Goal: Task Accomplishment & Management: Manage account settings

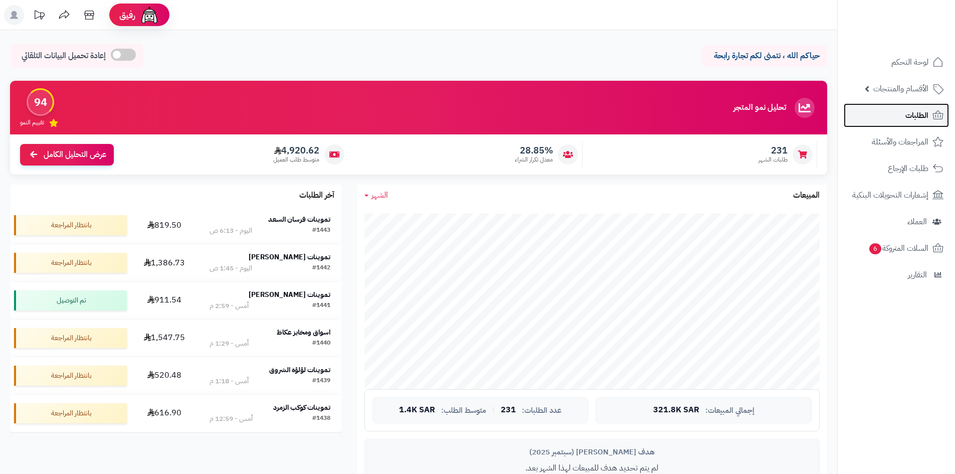
click at [916, 119] on span "الطلبات" at bounding box center [916, 115] width 23 height 14
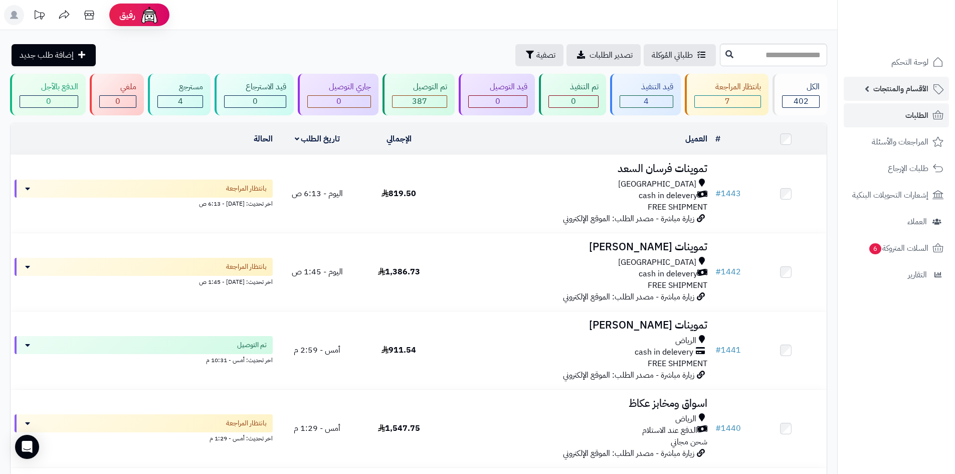
click at [892, 91] on span "الأقسام والمنتجات" at bounding box center [900, 89] width 55 height 14
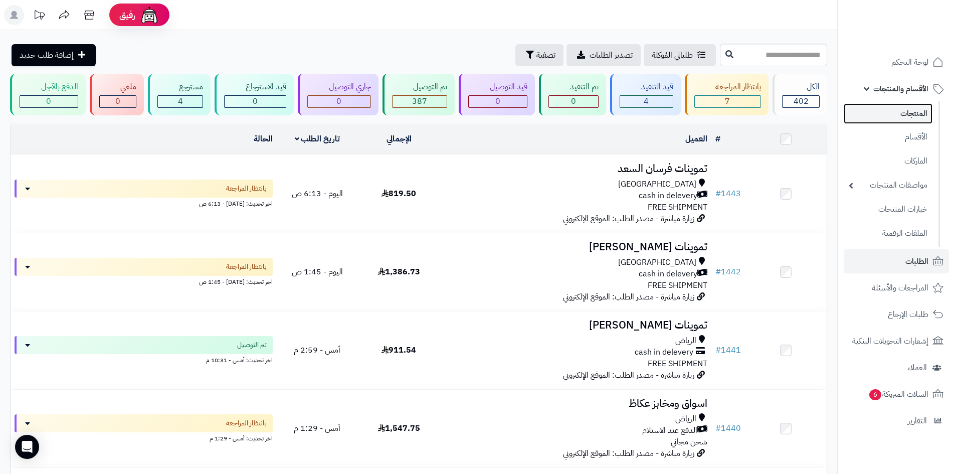
click at [907, 109] on link "المنتجات" at bounding box center [888, 113] width 89 height 21
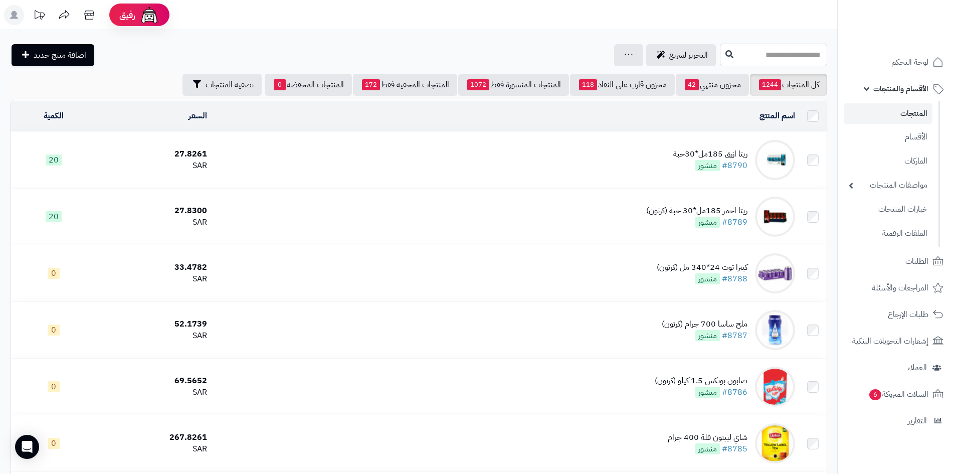
click at [748, 57] on input "text" at bounding box center [773, 55] width 107 height 23
type input "*"
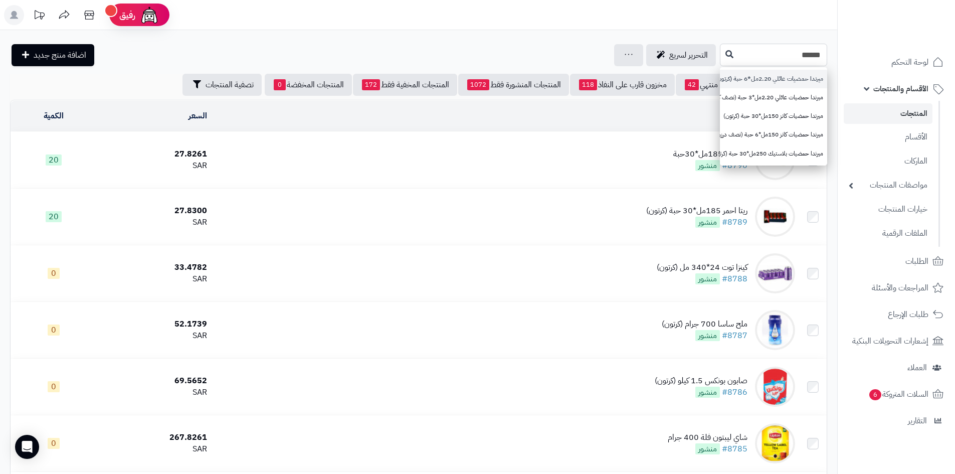
type input "******"
click at [757, 74] on link "ميرندا حمضيات عائلي 2.20مل*6 حبة (كرتون)" at bounding box center [773, 79] width 107 height 19
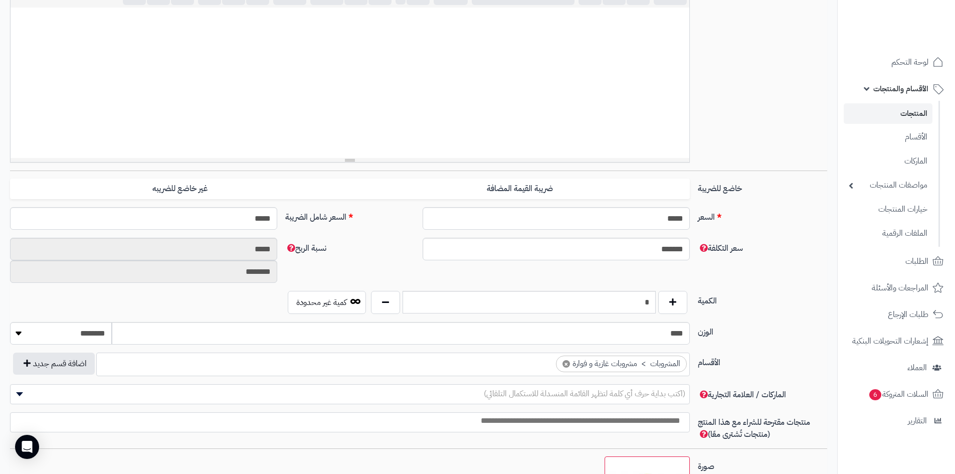
scroll to position [280, 0]
type input "*"
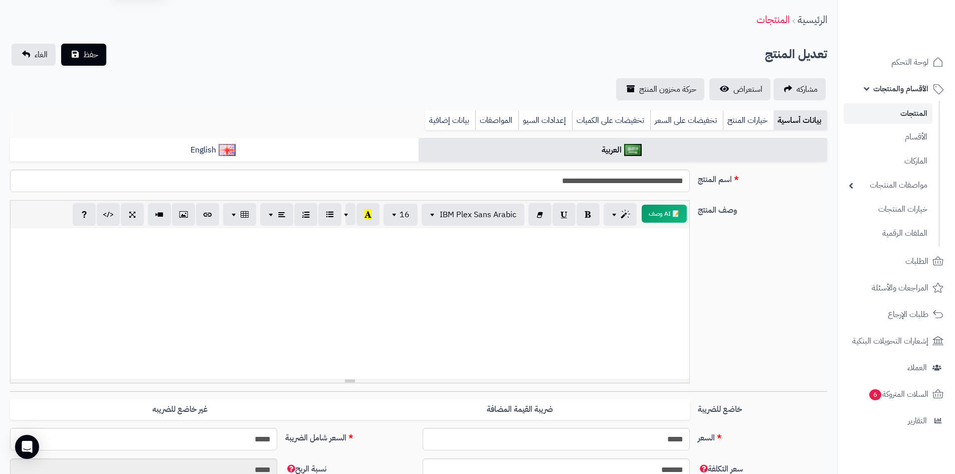
scroll to position [0, 0]
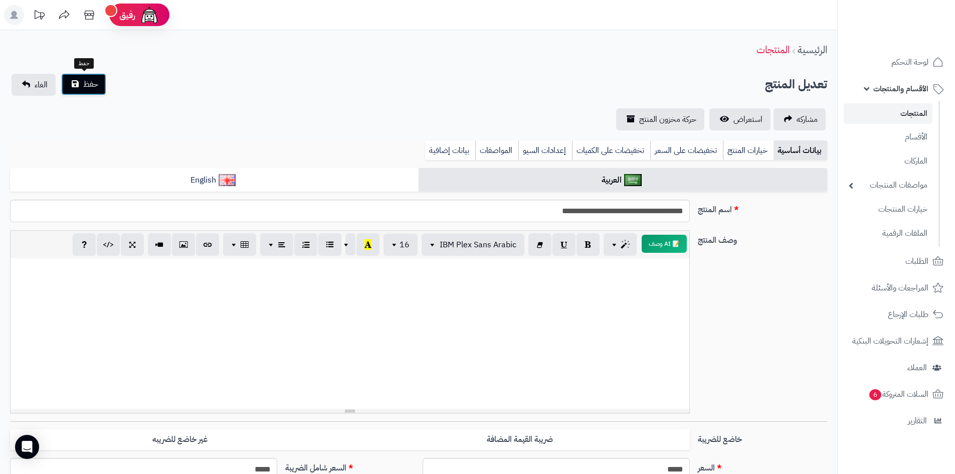
click at [93, 74] on button "حفظ" at bounding box center [83, 84] width 45 height 22
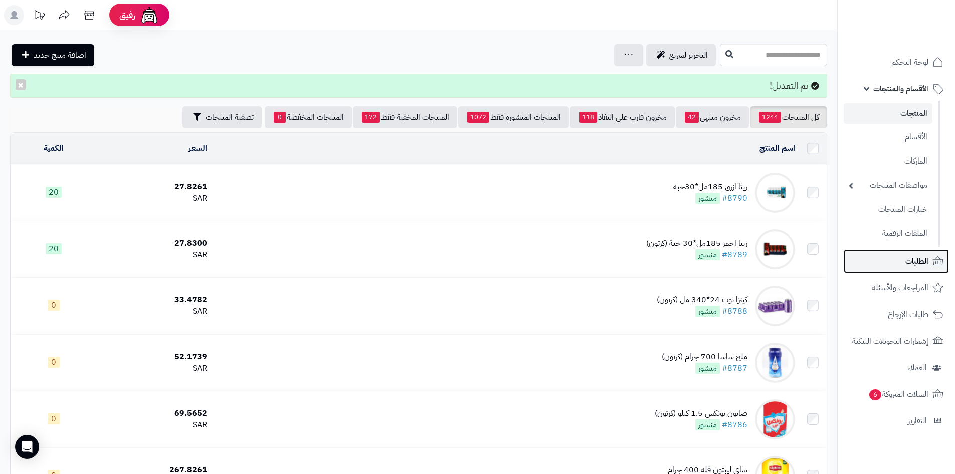
click at [916, 262] on span "الطلبات" at bounding box center [916, 261] width 23 height 14
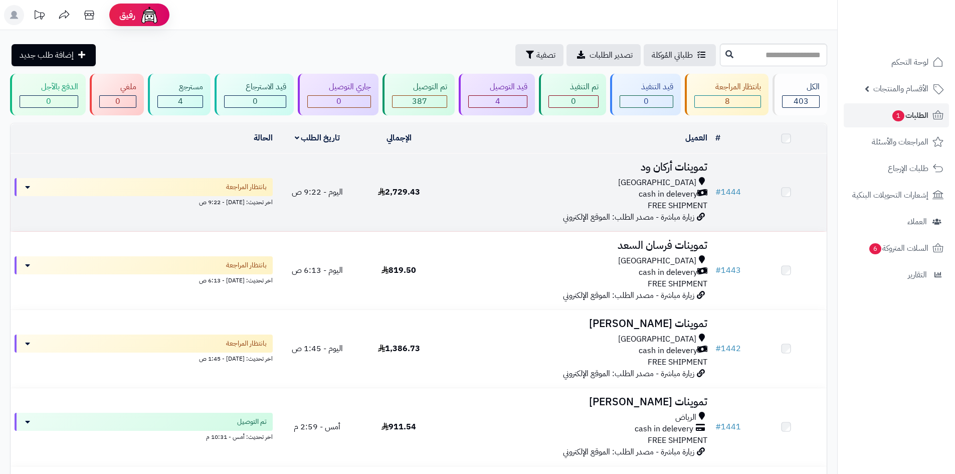
click at [421, 172] on td "2,729.43" at bounding box center [399, 192] width 82 height 78
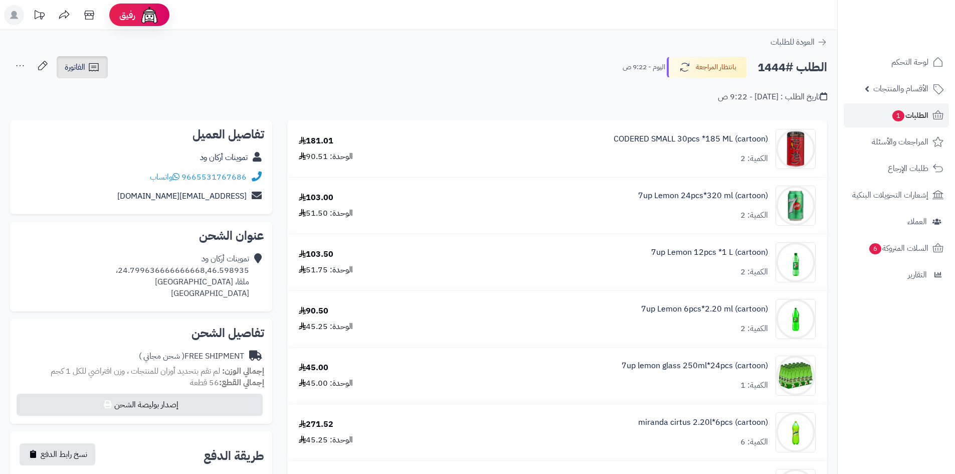
click at [103, 70] on link "الفاتورة" at bounding box center [82, 67] width 51 height 22
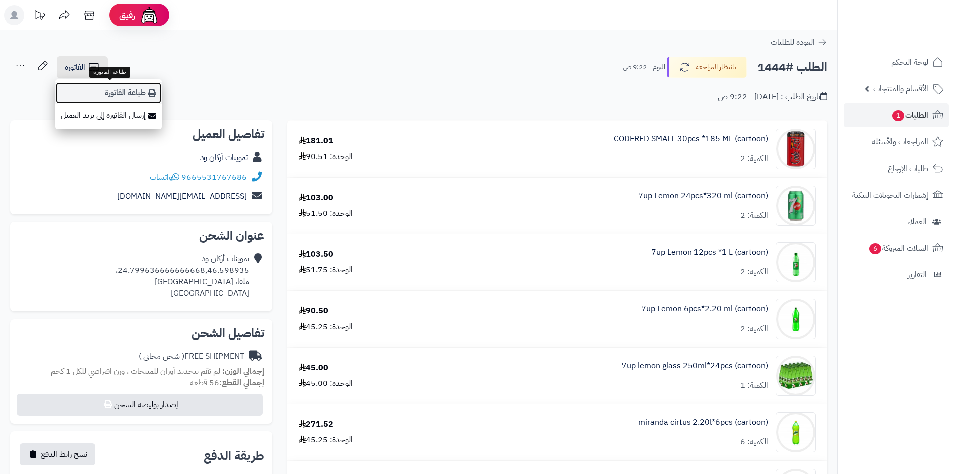
click at [131, 89] on link "طباعة الفاتورة" at bounding box center [108, 93] width 107 height 23
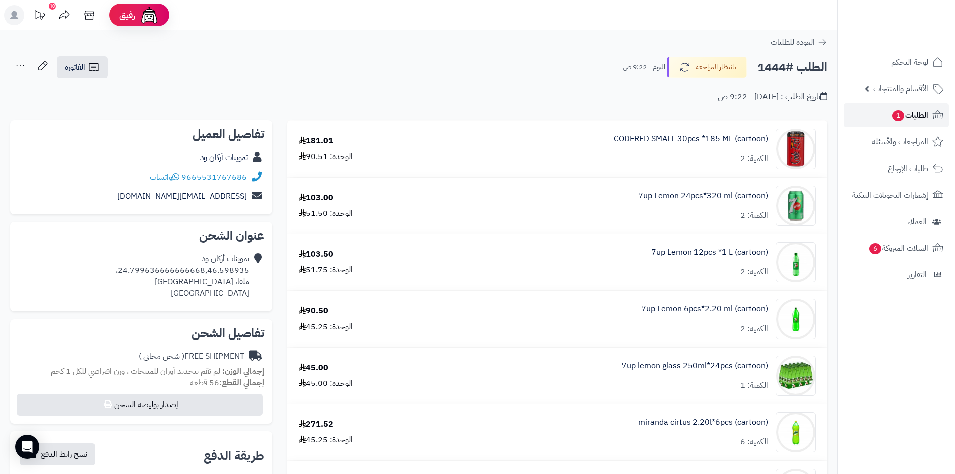
click at [926, 115] on span "الطلبات 1" at bounding box center [909, 115] width 37 height 14
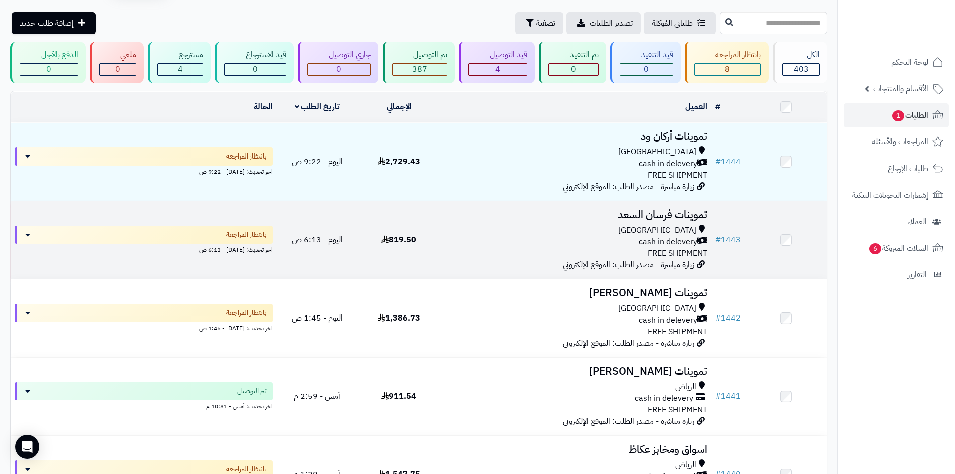
scroll to position [50, 0]
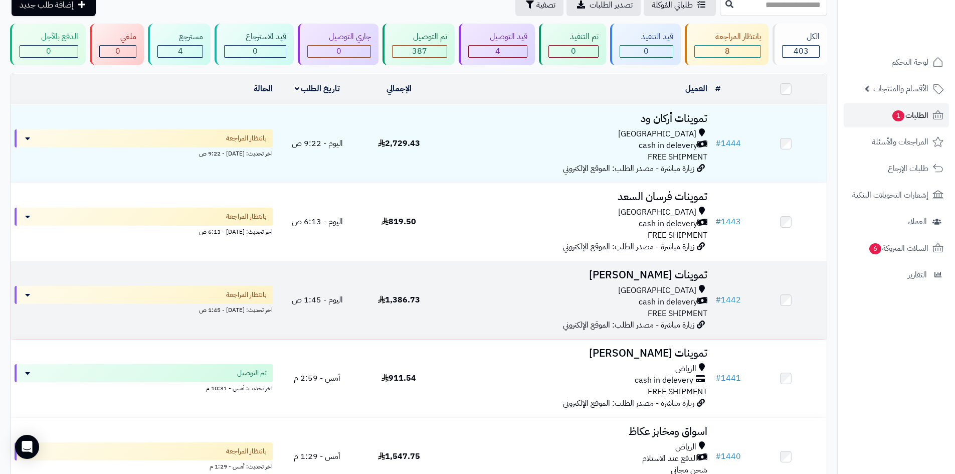
click at [509, 308] on div "Riyadh cash in delevery FREE SHIPMENT" at bounding box center [576, 302] width 264 height 35
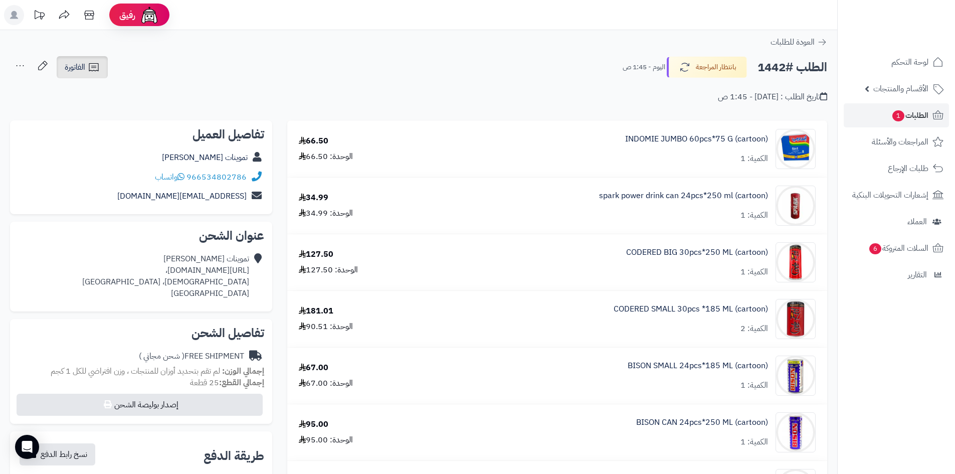
click at [69, 65] on span "الفاتورة" at bounding box center [75, 67] width 21 height 12
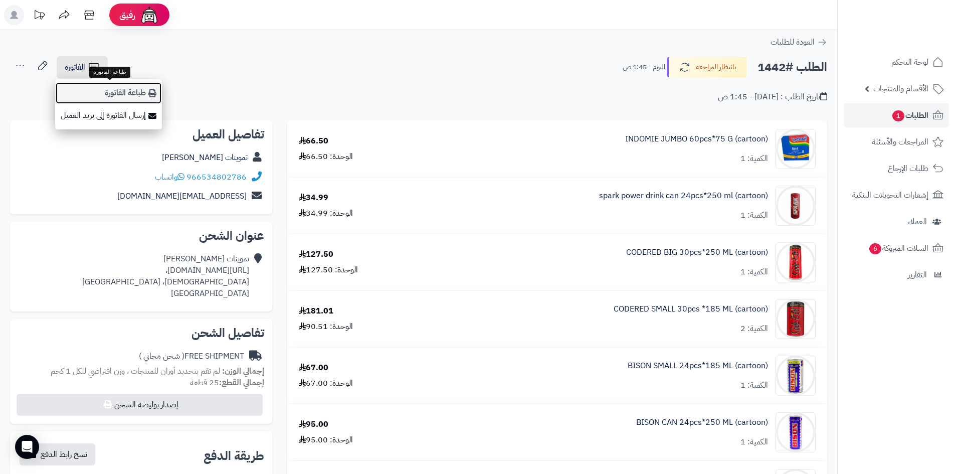
click at [143, 91] on link "طباعة الفاتورة" at bounding box center [108, 93] width 107 height 23
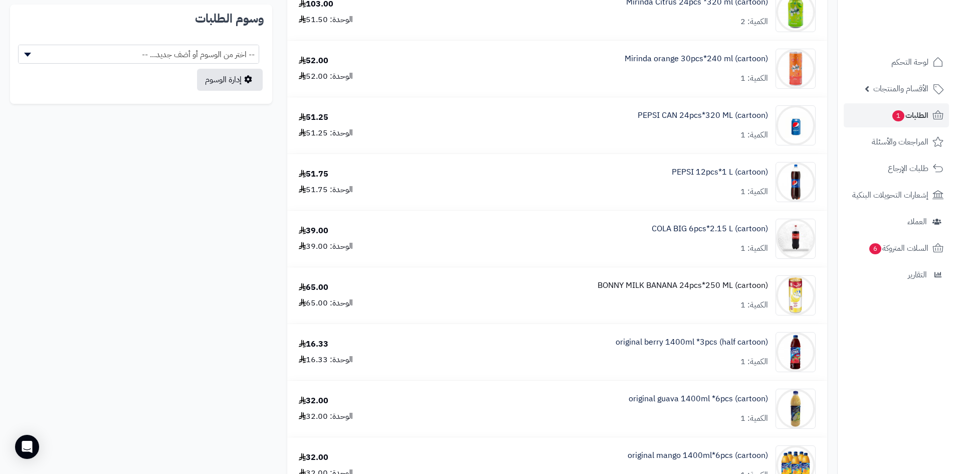
scroll to position [551, 0]
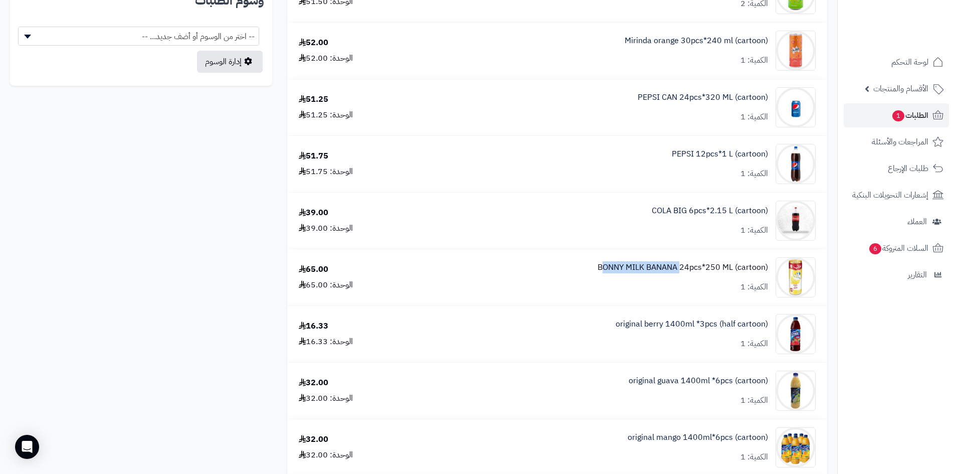
drag, startPoint x: 586, startPoint y: 270, endPoint x: 677, endPoint y: 267, distance: 90.8
click at [677, 267] on div "BONNY MILK BANANA 24pcs*250 ML (cartoon) الكمية: 1" at bounding box center [621, 277] width 405 height 40
copy link "BONNY MILK BANANA"
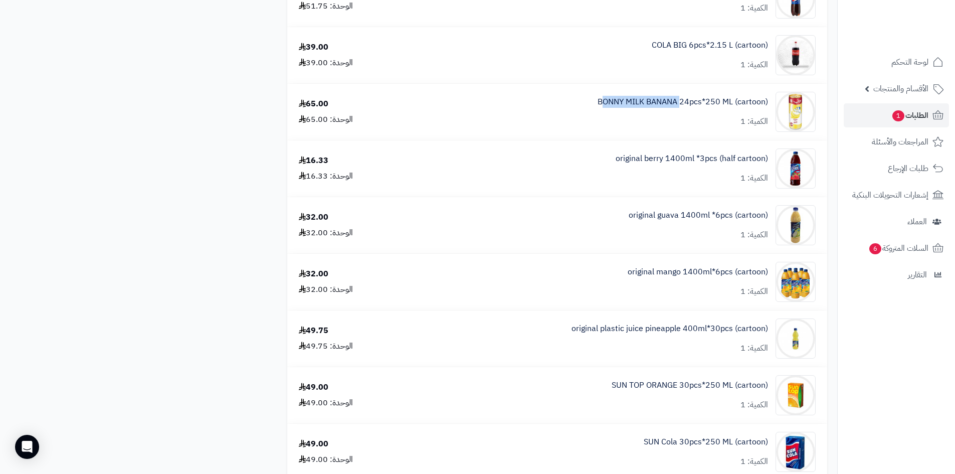
scroll to position [802, 0]
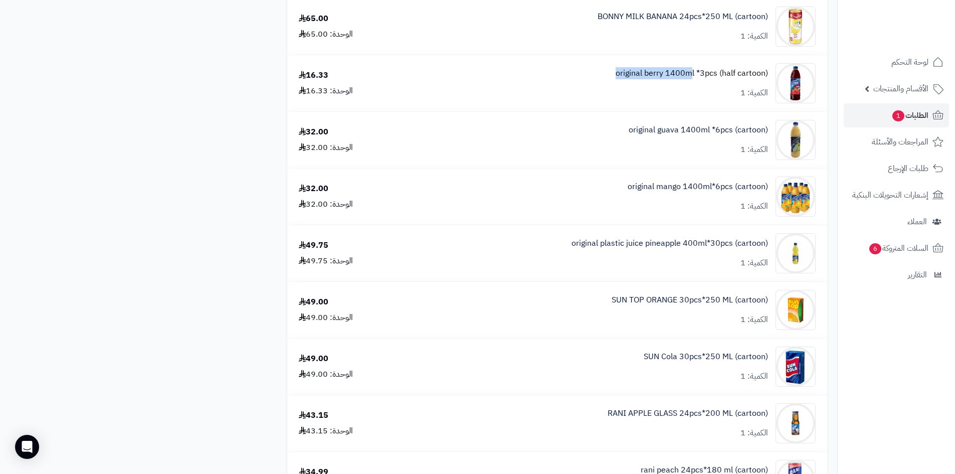
drag, startPoint x: 610, startPoint y: 68, endPoint x: 693, endPoint y: 76, distance: 83.6
click at [693, 76] on div "original berry 1400ml *3pcs (half cartoon) الكمية: 1" at bounding box center [621, 83] width 405 height 40
copy link "original berry 1400m"
drag, startPoint x: 623, startPoint y: 128, endPoint x: 709, endPoint y: 130, distance: 86.3
click at [709, 130] on div "original guava 1400ml *6pcs (cartoon) الكمية: 1" at bounding box center [621, 140] width 405 height 40
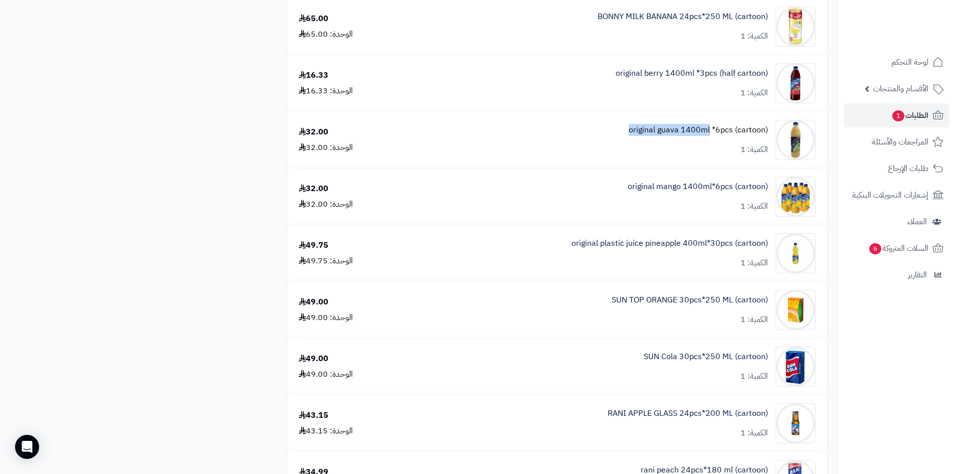
copy link "original guava 1400ml"
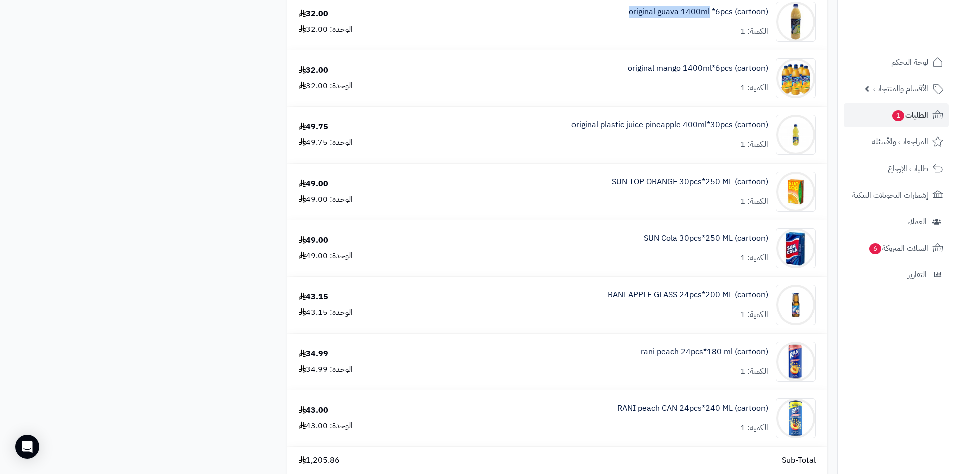
scroll to position [902, 0]
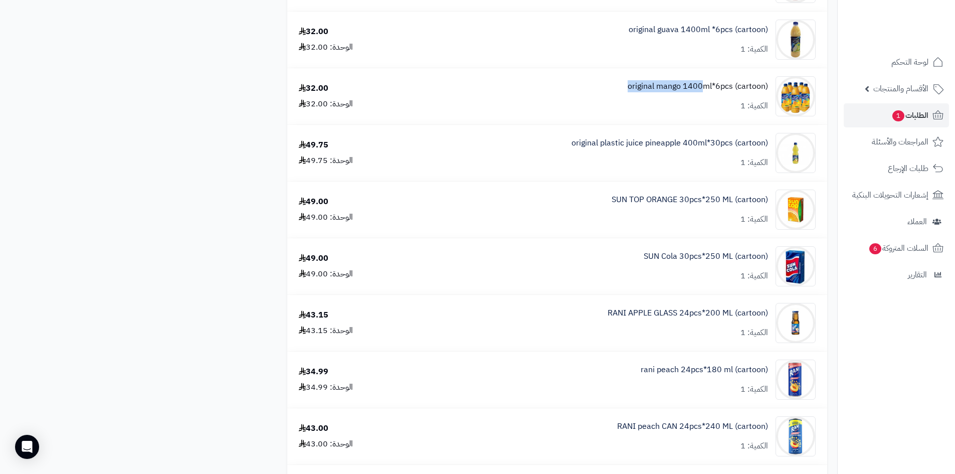
drag, startPoint x: 624, startPoint y: 89, endPoint x: 702, endPoint y: 89, distance: 78.2
click at [702, 89] on div "original mango 1400ml*6pcs (cartoon) الكمية: 1" at bounding box center [621, 96] width 405 height 40
copy link "original mango 1400"
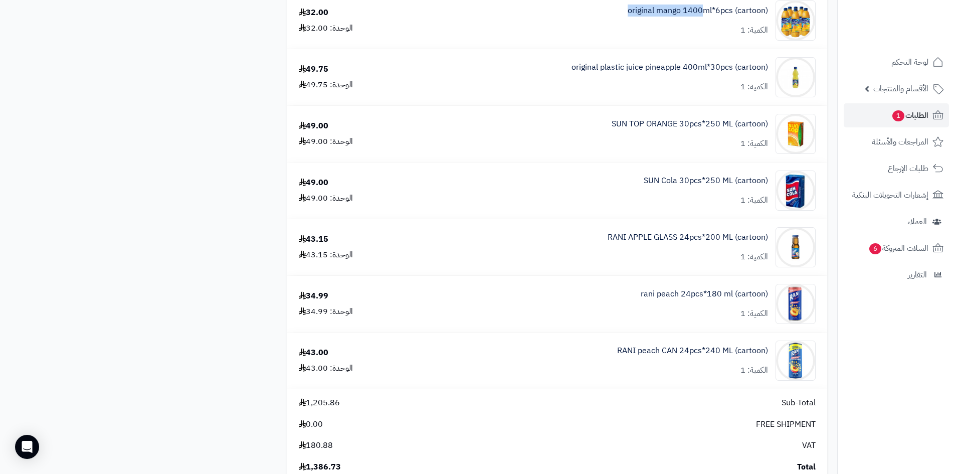
scroll to position [1003, 0]
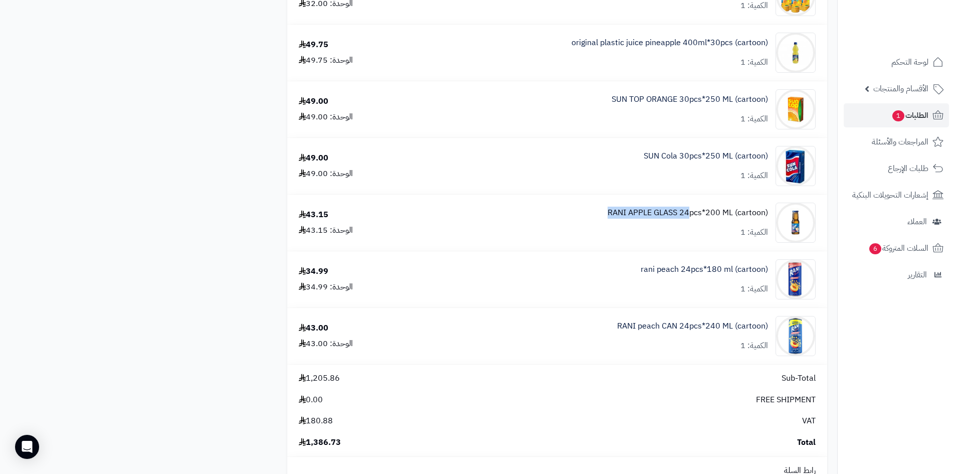
drag, startPoint x: 604, startPoint y: 212, endPoint x: 690, endPoint y: 213, distance: 86.2
click at [690, 213] on div "RANI APPLE GLASS 24pcs*200 ML (cartoon) الكمية: 1" at bounding box center [621, 223] width 405 height 40
copy link "RANI APPLE GLASS 24"
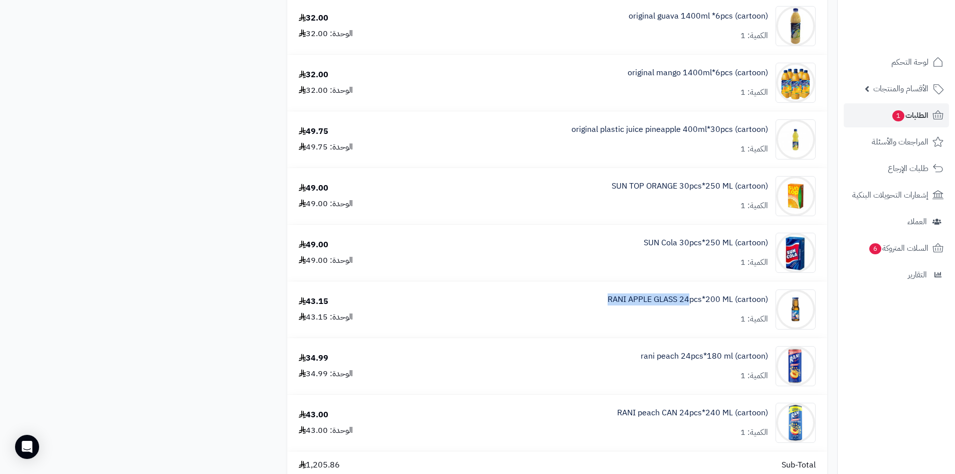
scroll to position [1053, 0]
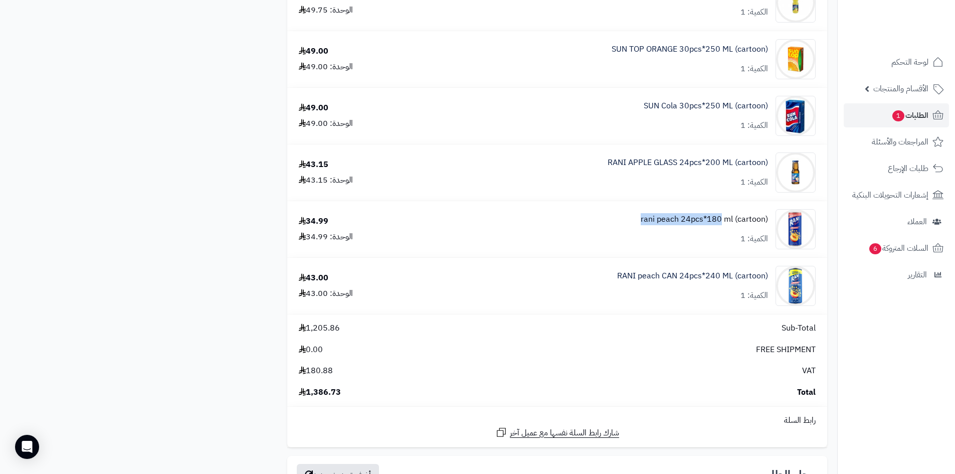
drag, startPoint x: 634, startPoint y: 216, endPoint x: 721, endPoint y: 222, distance: 88.0
click at [721, 222] on div "rani peach 24pcs*180 ml (cartoon) الكمية: 1" at bounding box center [621, 229] width 405 height 40
copy link "rani peach 24pcs*180"
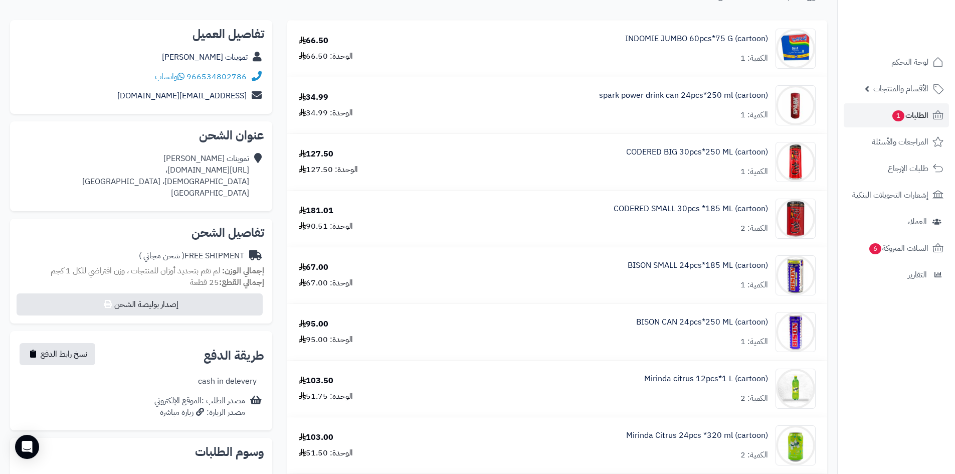
scroll to position [0, 0]
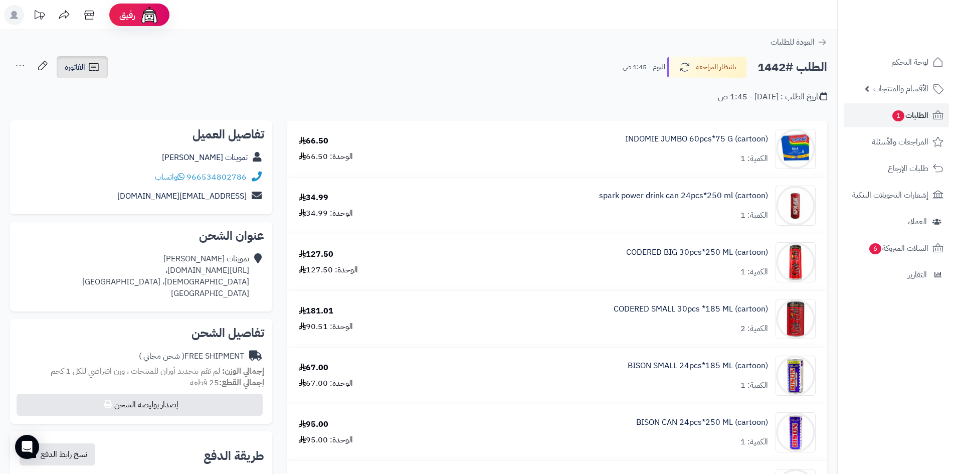
click at [97, 67] on icon at bounding box center [94, 67] width 12 height 12
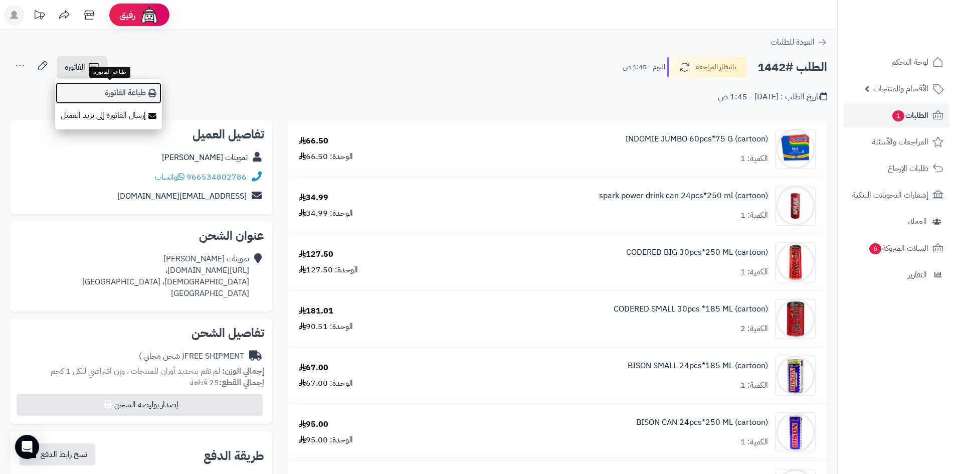
click at [119, 87] on link "طباعة الفاتورة" at bounding box center [108, 93] width 107 height 23
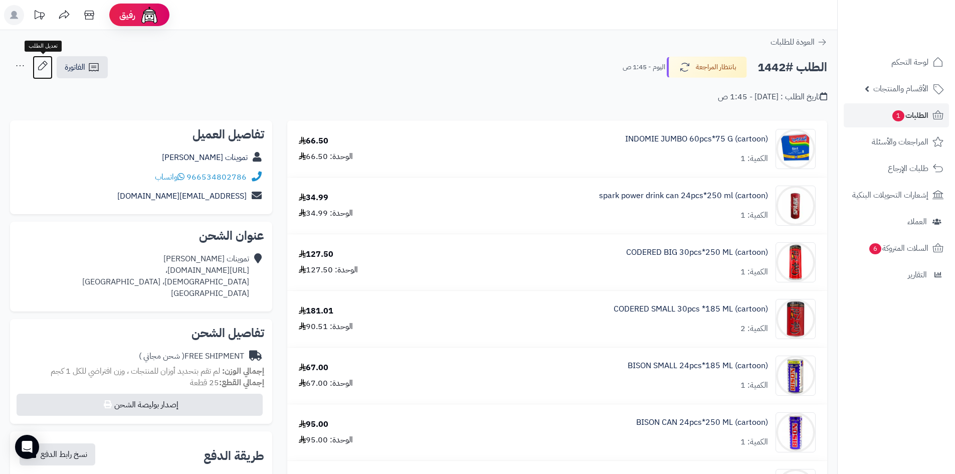
click at [50, 64] on icon at bounding box center [43, 66] width 20 height 20
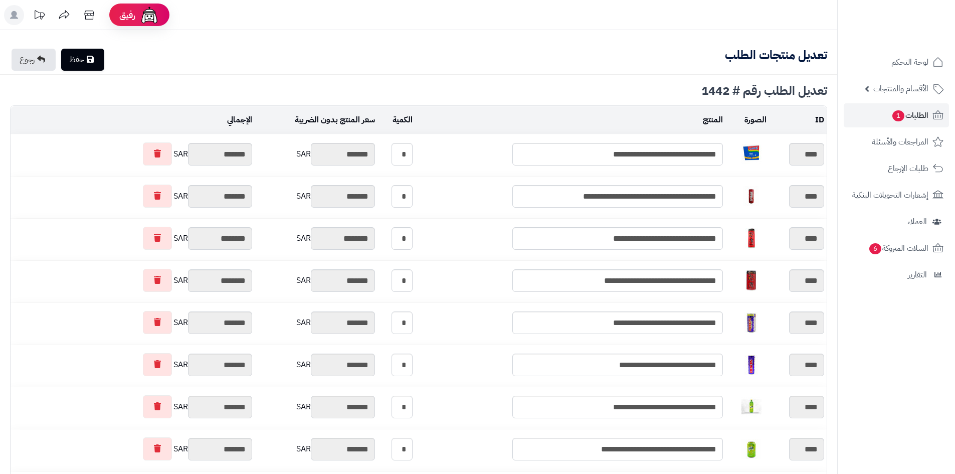
type textarea "**********"
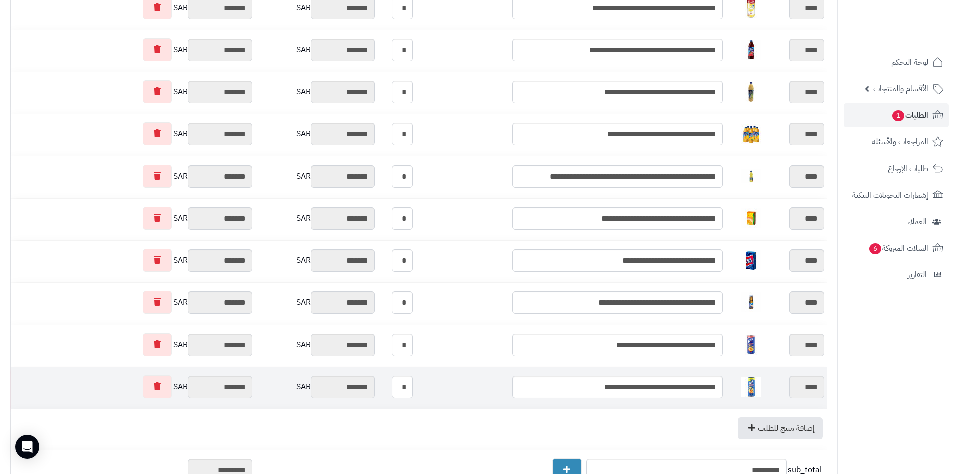
scroll to position [802, 0]
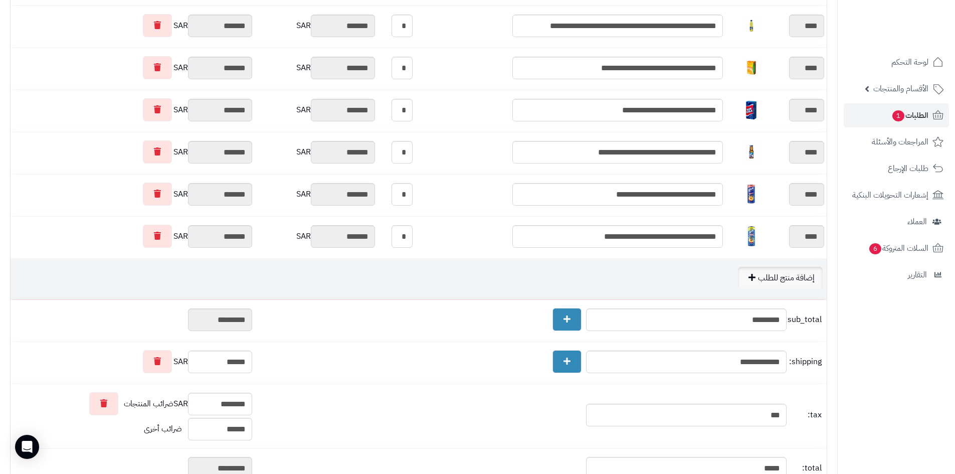
click at [784, 273] on link "إضافة منتج للطلب" at bounding box center [780, 278] width 85 height 22
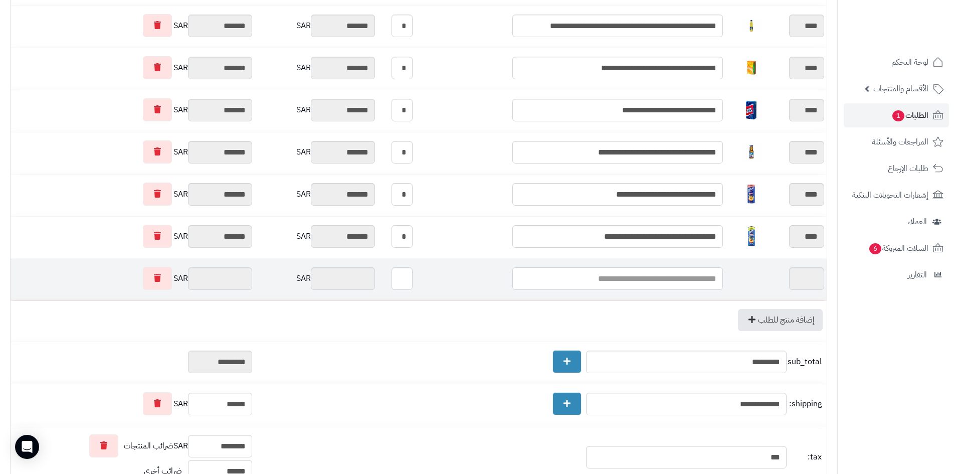
click at [689, 279] on input "text" at bounding box center [617, 278] width 211 height 23
type input "*"
type input "******"
type input "***"
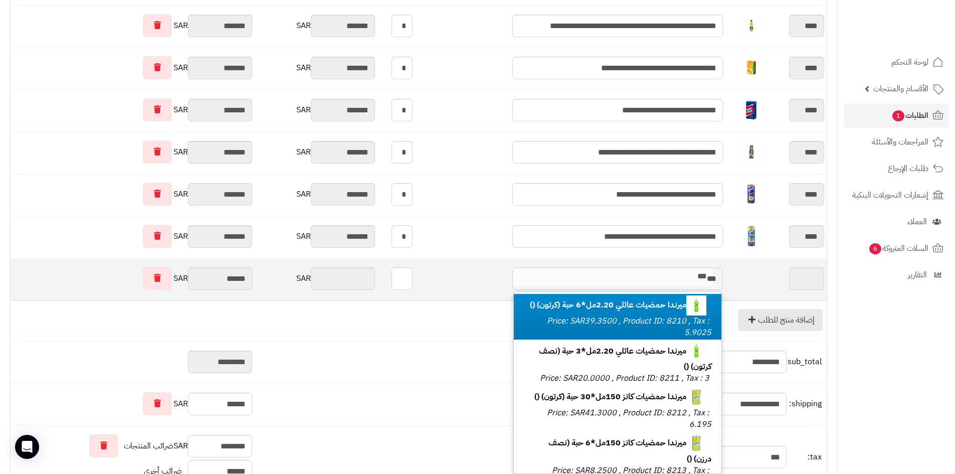
type input "***"
click at [603, 313] on p "ميرندا حمضيات عائلي 2.20مل*6 حبة (كرتون) () Price: SAR39.3500 , Product ID: 821…" at bounding box center [617, 316] width 187 height 43
type input "*********"
type input "********"
type input "*********"
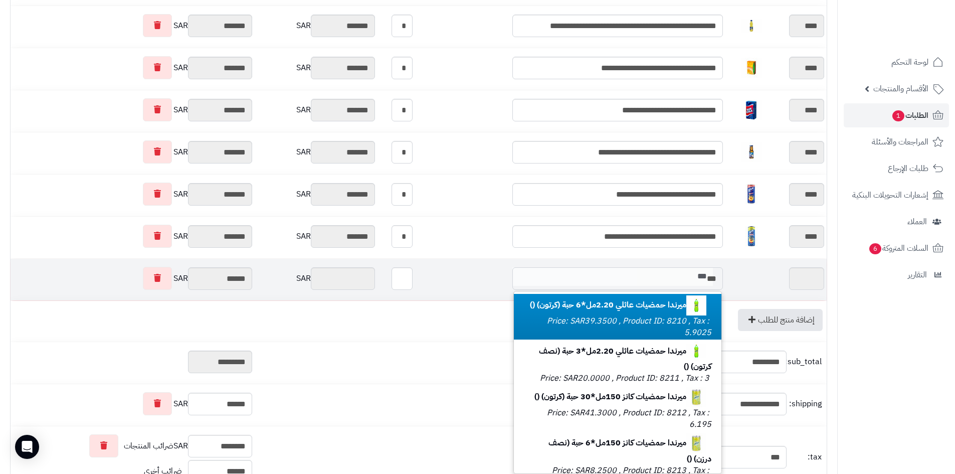
type input "****"
type input "*"
type input "*******"
type input "**********"
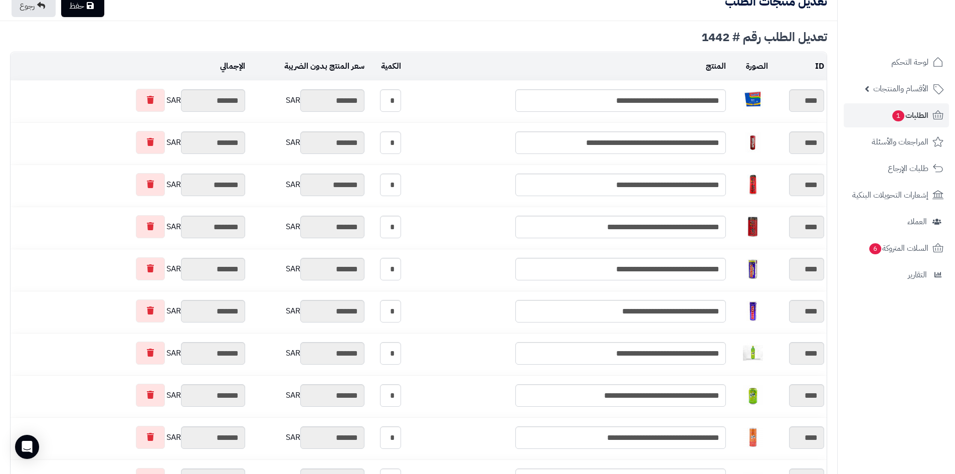
scroll to position [0, 0]
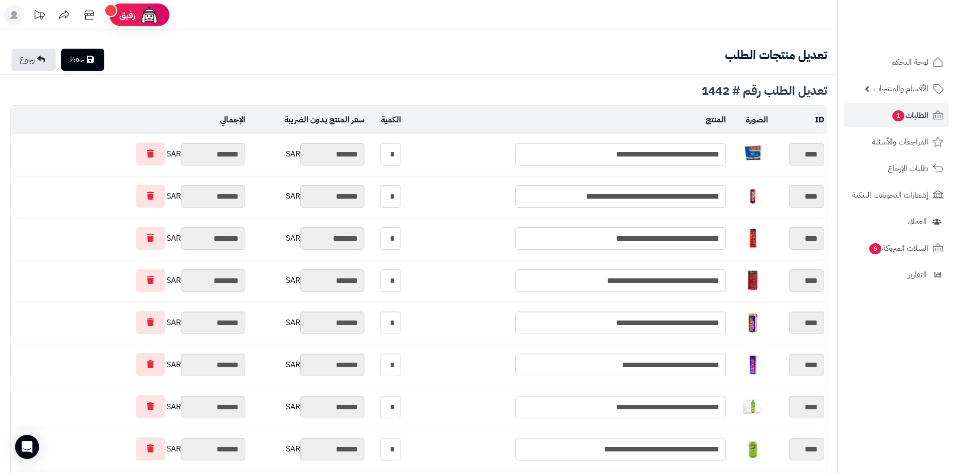
click at [85, 56] on link "حفظ" at bounding box center [82, 60] width 43 height 22
type input "**********"
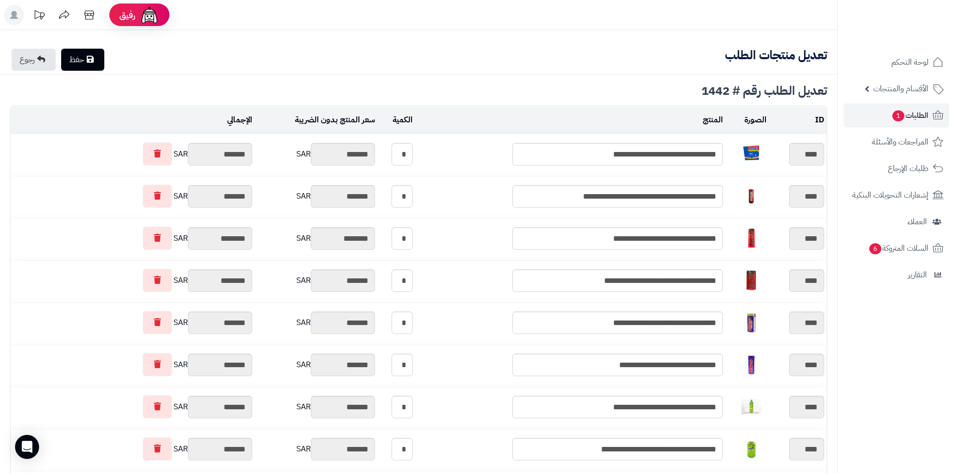
type textarea "**********"
click at [869, 120] on link "الطلبات 1" at bounding box center [896, 115] width 105 height 24
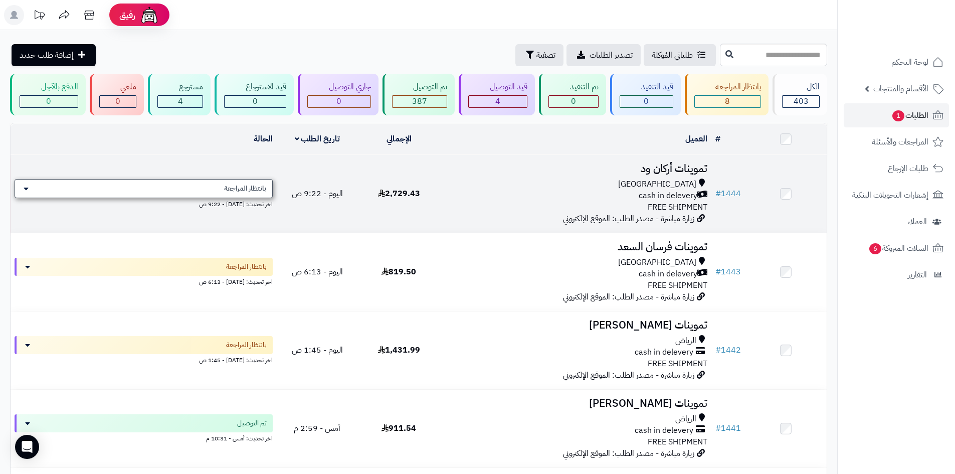
click at [195, 188] on div "بانتظار المراجعة" at bounding box center [144, 188] width 258 height 19
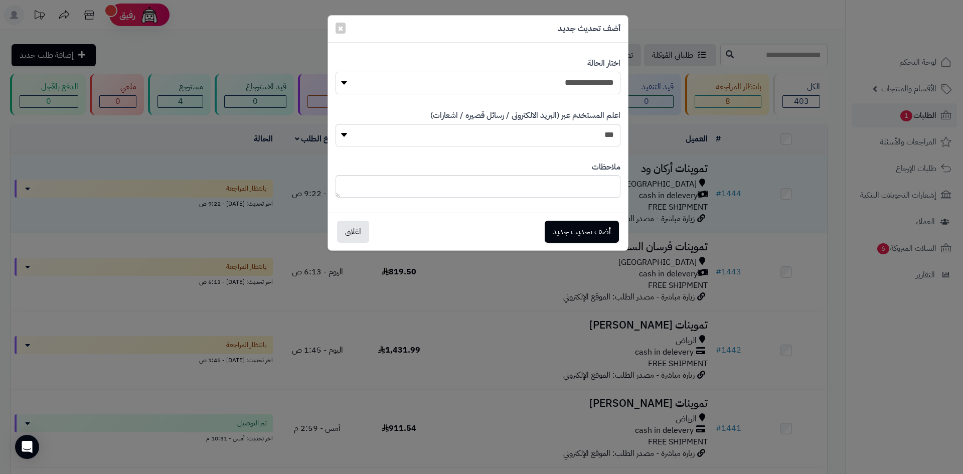
drag, startPoint x: 562, startPoint y: 82, endPoint x: 565, endPoint y: 91, distance: 9.4
click at [562, 82] on select "**********" at bounding box center [477, 83] width 285 height 23
select select "*"
click at [335, 72] on select "**********" at bounding box center [477, 83] width 285 height 23
click at [597, 235] on button "أضف تحديث جديد" at bounding box center [581, 231] width 74 height 22
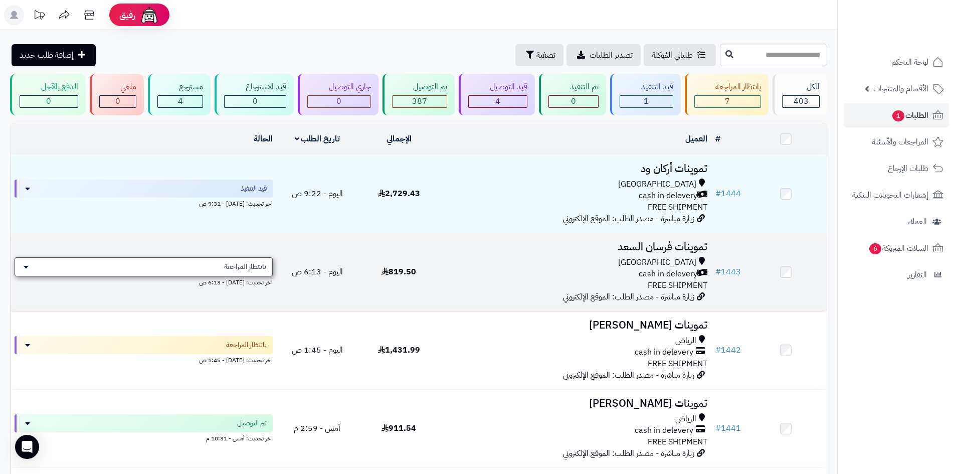
click at [253, 265] on span "بانتظار المراجعة" at bounding box center [245, 267] width 42 height 10
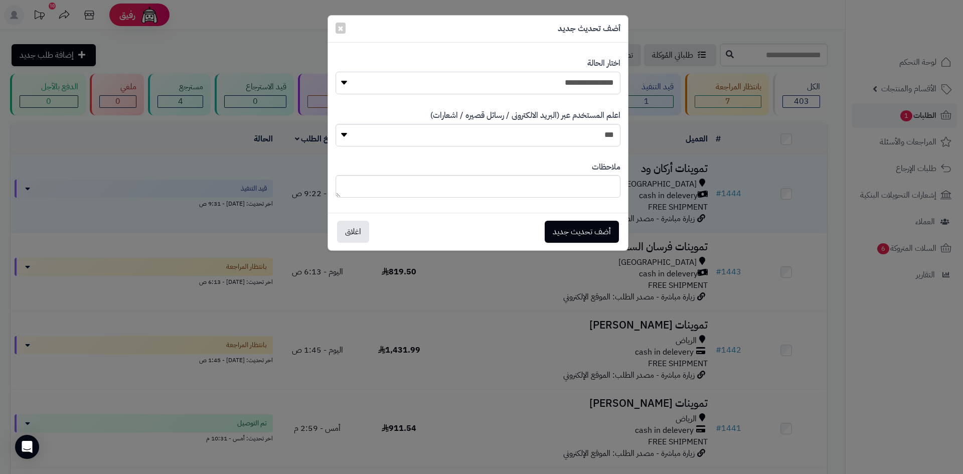
click at [582, 75] on select "**********" at bounding box center [477, 83] width 285 height 23
select select "*"
click at [335, 72] on select "**********" at bounding box center [477, 83] width 285 height 23
click at [599, 227] on button "أضف تحديث جديد" at bounding box center [581, 231] width 74 height 22
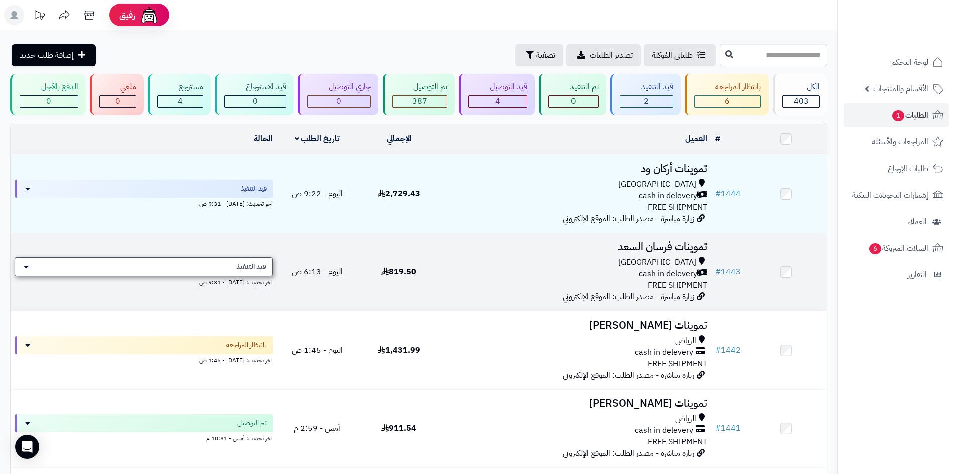
click at [227, 269] on div "قيد التنفيذ" at bounding box center [144, 266] width 258 height 19
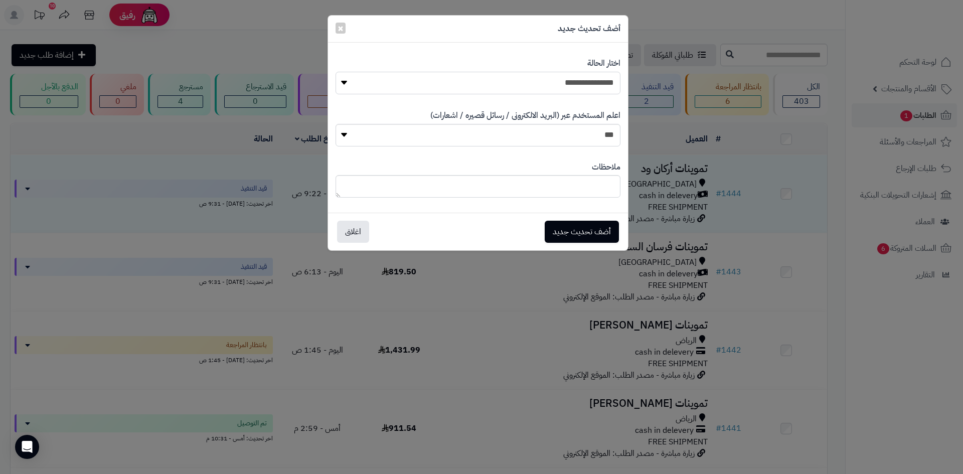
click at [574, 72] on select "**********" at bounding box center [477, 83] width 285 height 23
click at [335, 72] on select "**********" at bounding box center [477, 83] width 285 height 23
click at [587, 231] on button "أضف تحديث جديد" at bounding box center [581, 231] width 74 height 22
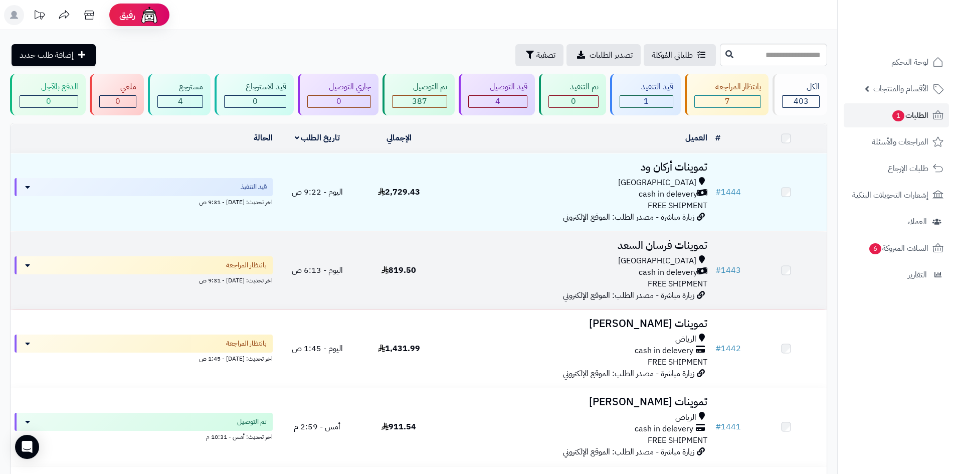
scroll to position [30, 0]
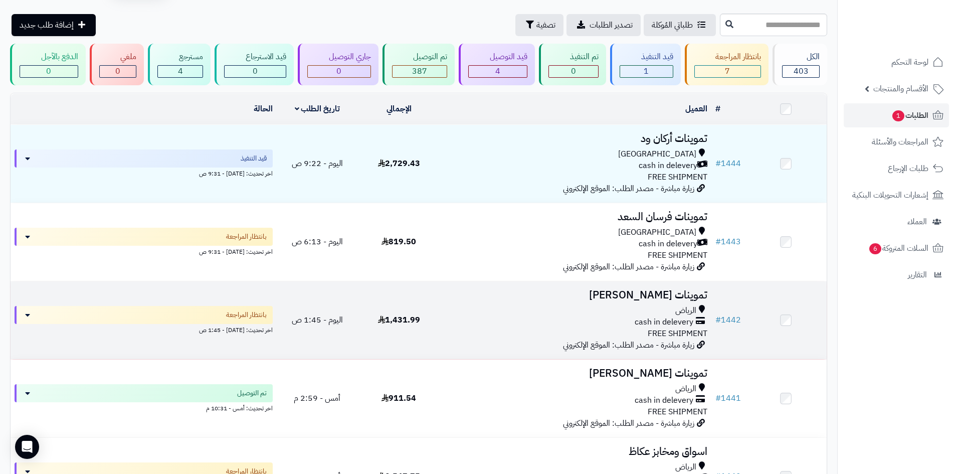
click at [524, 322] on div "cash in delevery" at bounding box center [576, 322] width 264 height 12
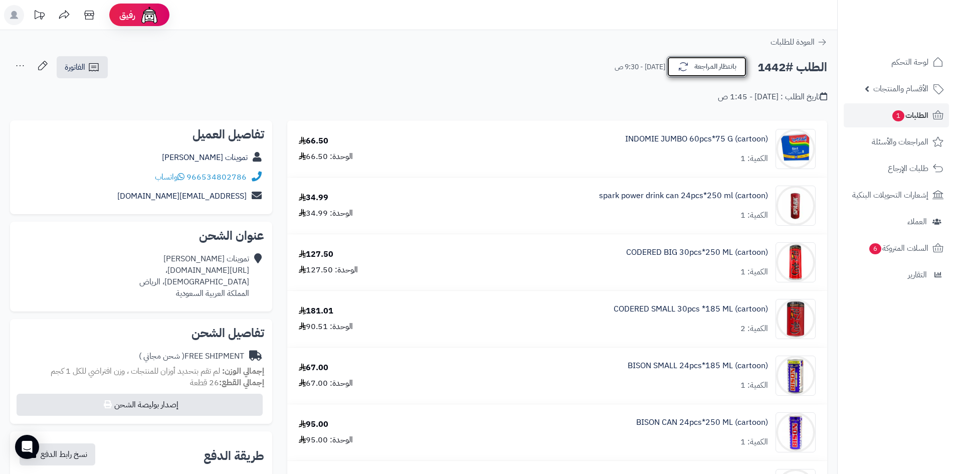
click at [722, 63] on button "بانتظار المراجعة" at bounding box center [707, 66] width 80 height 21
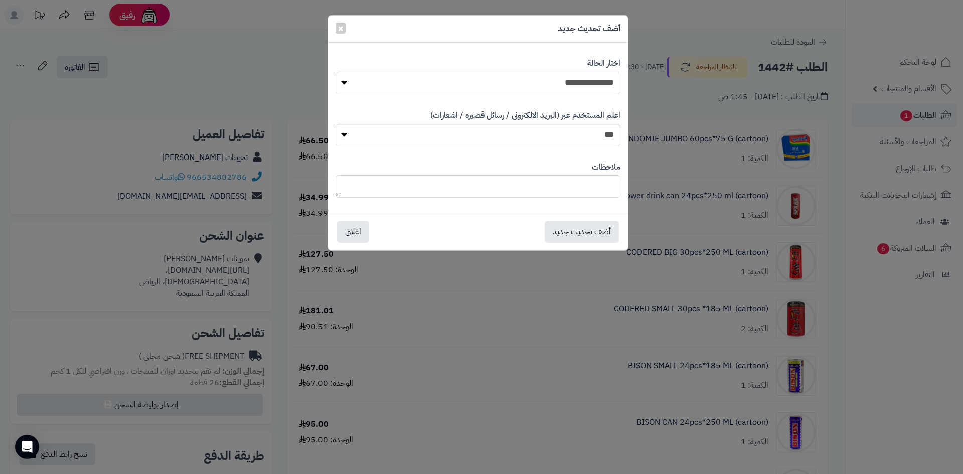
click at [563, 76] on select "**********" at bounding box center [477, 83] width 285 height 23
select select "*"
click at [335, 72] on select "**********" at bounding box center [477, 83] width 285 height 23
click at [596, 230] on button "أضف تحديث جديد" at bounding box center [581, 231] width 74 height 22
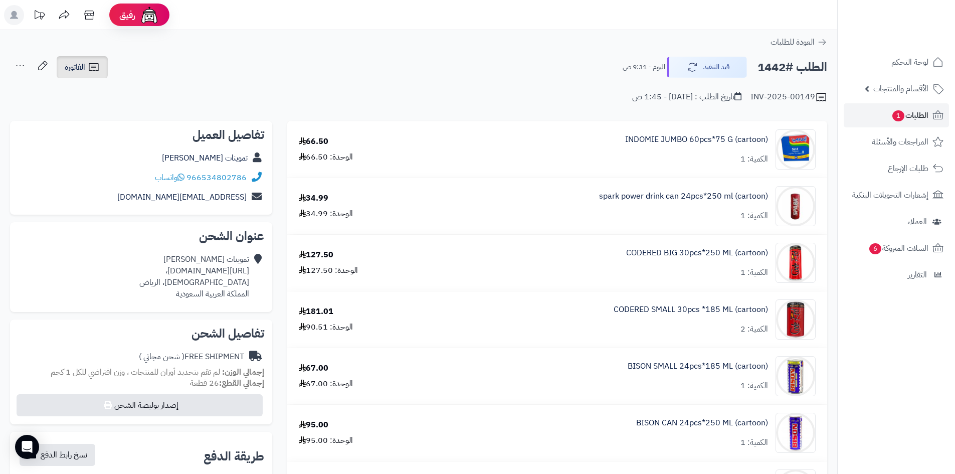
click at [101, 66] on link "الفاتورة" at bounding box center [82, 67] width 51 height 22
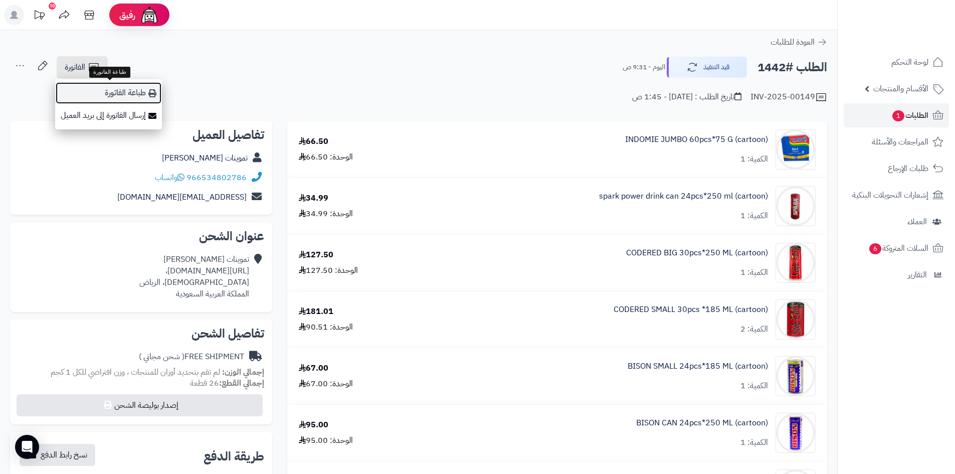
click at [105, 96] on link "طباعة الفاتورة" at bounding box center [108, 93] width 107 height 23
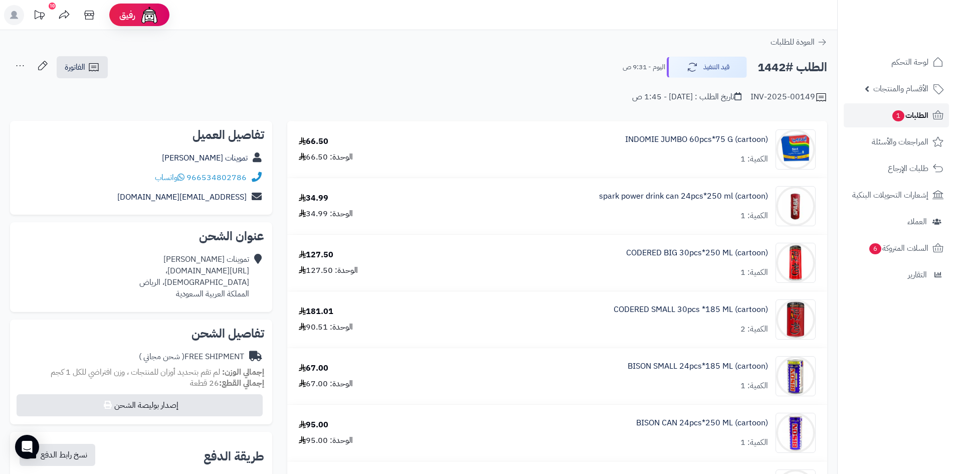
drag, startPoint x: 880, startPoint y: 114, endPoint x: 874, endPoint y: 116, distance: 6.3
click at [880, 114] on link "الطلبات 1" at bounding box center [896, 115] width 105 height 24
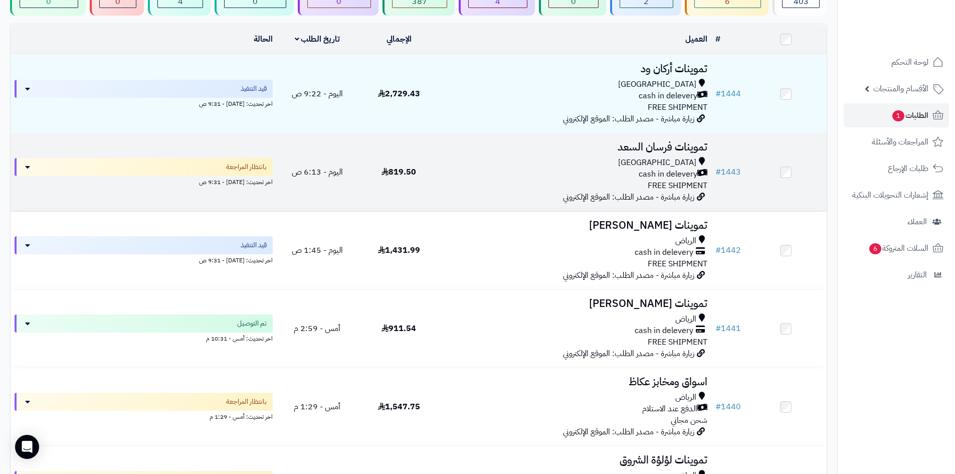
scroll to position [100, 0]
click at [466, 164] on div "Riyadh" at bounding box center [576, 162] width 264 height 12
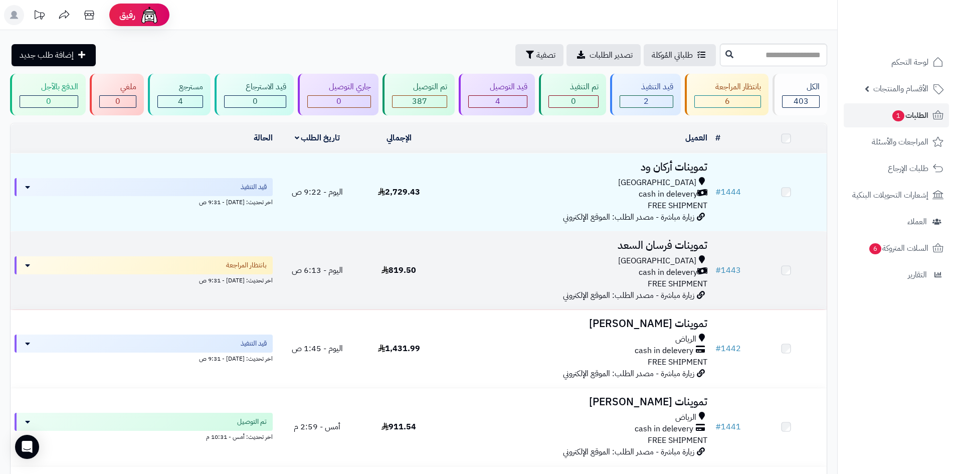
scroll to position [100, 0]
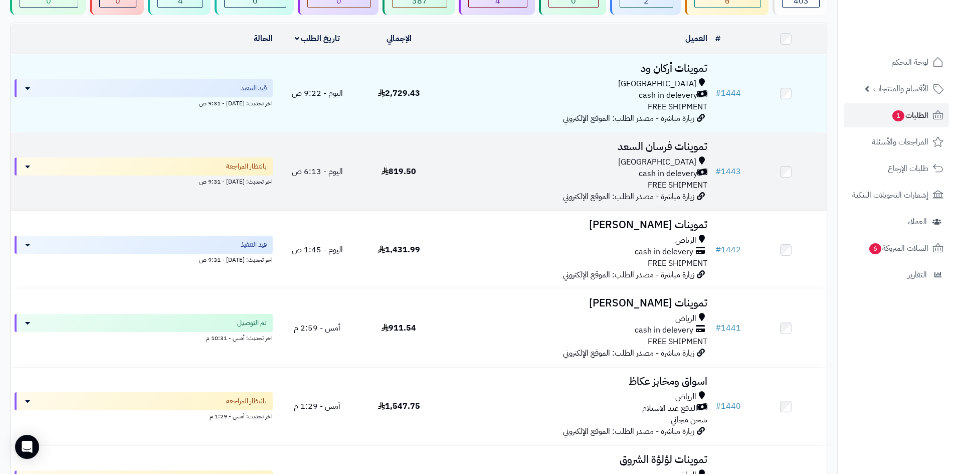
click at [505, 172] on div "cash in delevery" at bounding box center [576, 174] width 264 height 12
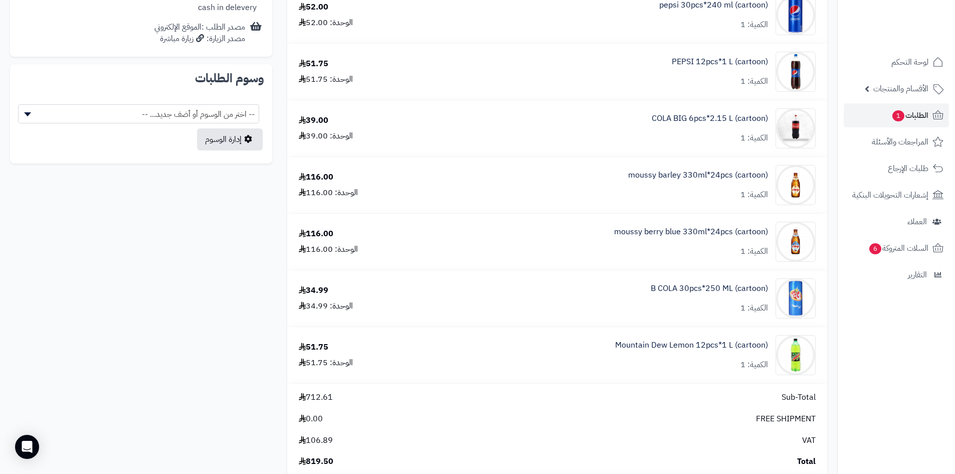
scroll to position [551, 0]
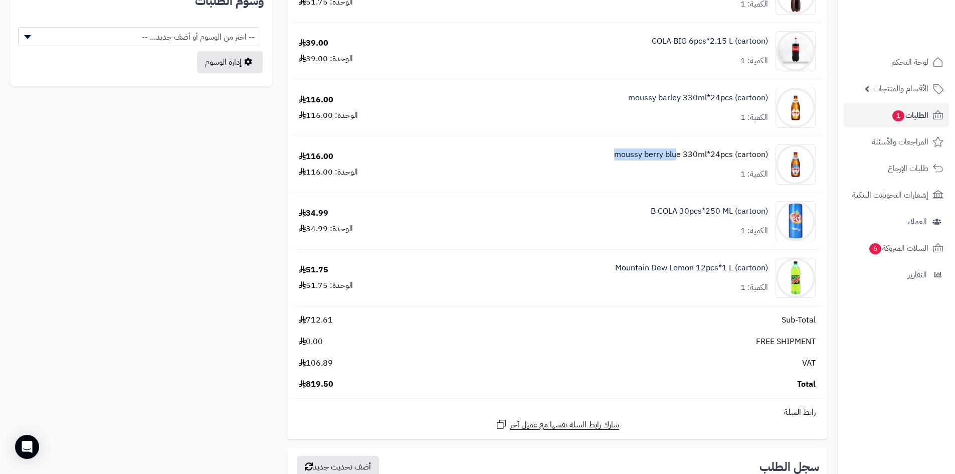
drag, startPoint x: 611, startPoint y: 152, endPoint x: 679, endPoint y: 153, distance: 68.7
click at [679, 153] on div "moussy berry blue 330ml*24pcs (cartoon) الكمية: 1" at bounding box center [627, 164] width 394 height 40
drag, startPoint x: 607, startPoint y: 153, endPoint x: 684, endPoint y: 156, distance: 77.3
click at [684, 156] on div "moussy berry blue 330ml*24pcs (cartoon) الكمية: 1" at bounding box center [627, 164] width 394 height 40
copy link "moussy berry blue"
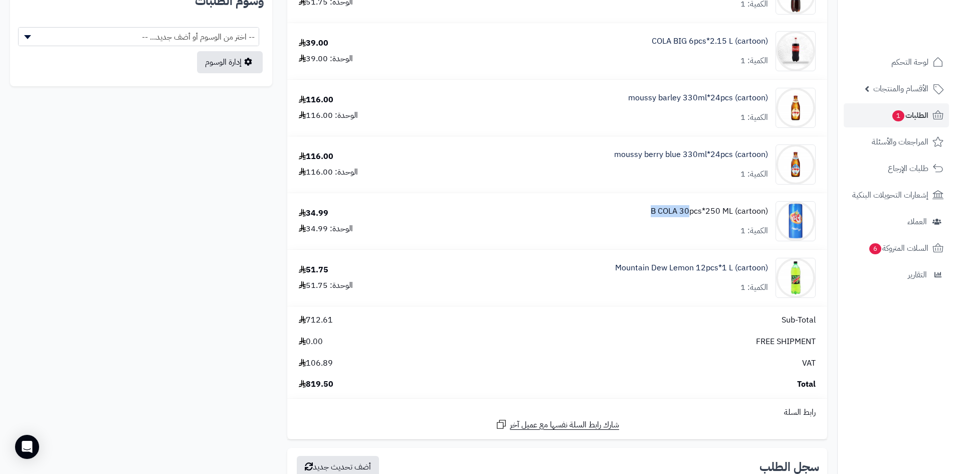
drag, startPoint x: 640, startPoint y: 209, endPoint x: 691, endPoint y: 211, distance: 51.7
click at [691, 211] on div "B COLA 30pcs*250 ML (cartoon) الكمية: 1" at bounding box center [627, 221] width 394 height 40
copy link "B COLA 30"
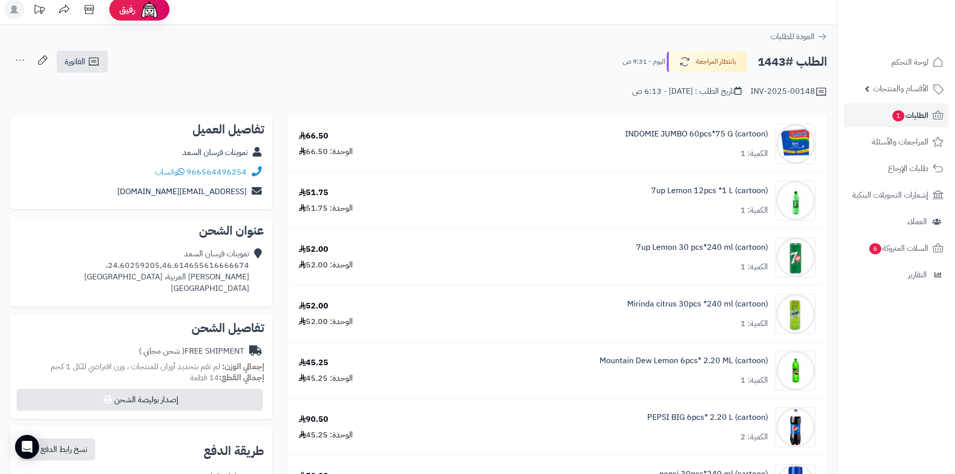
scroll to position [0, 0]
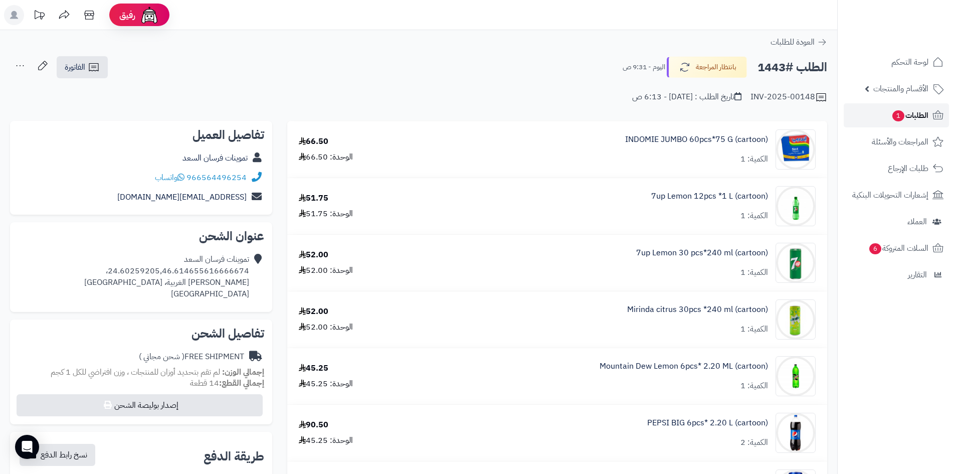
click at [875, 113] on link "الطلبات 1" at bounding box center [896, 115] width 105 height 24
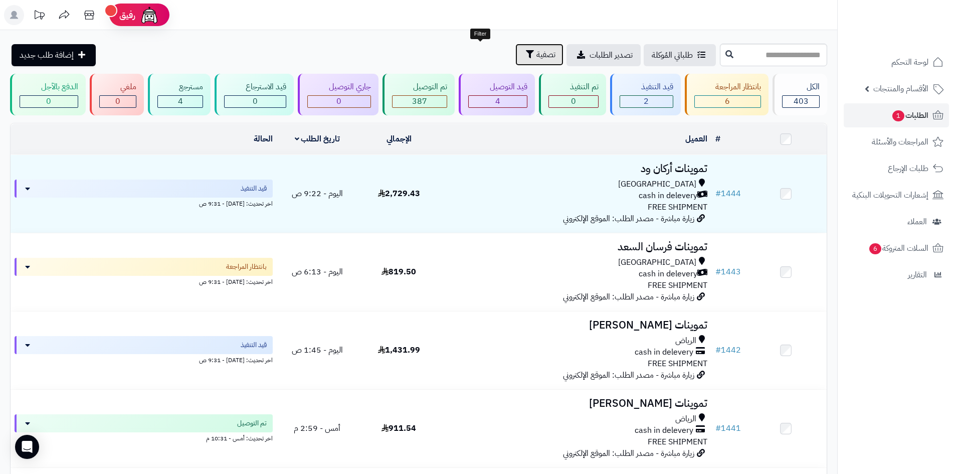
click at [526, 56] on icon "button" at bounding box center [530, 54] width 8 height 8
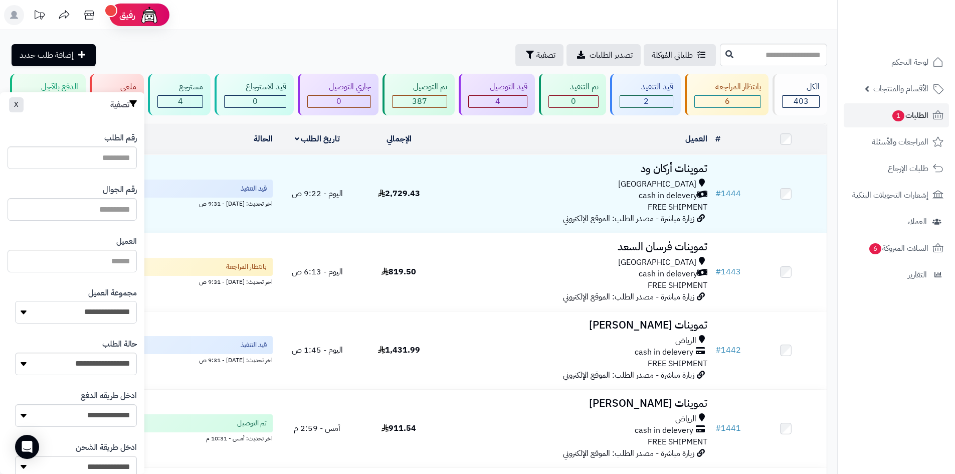
drag, startPoint x: 103, startPoint y: 303, endPoint x: 105, endPoint y: 308, distance: 5.4
click at [104, 303] on select "**********" at bounding box center [76, 312] width 122 height 23
select select "*"
click at [15, 301] on select "**********" at bounding box center [76, 312] width 122 height 23
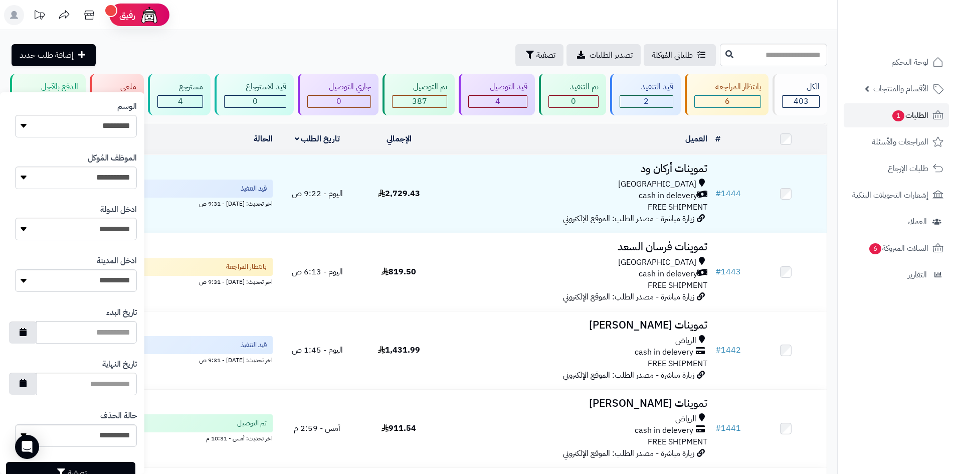
scroll to position [426, 0]
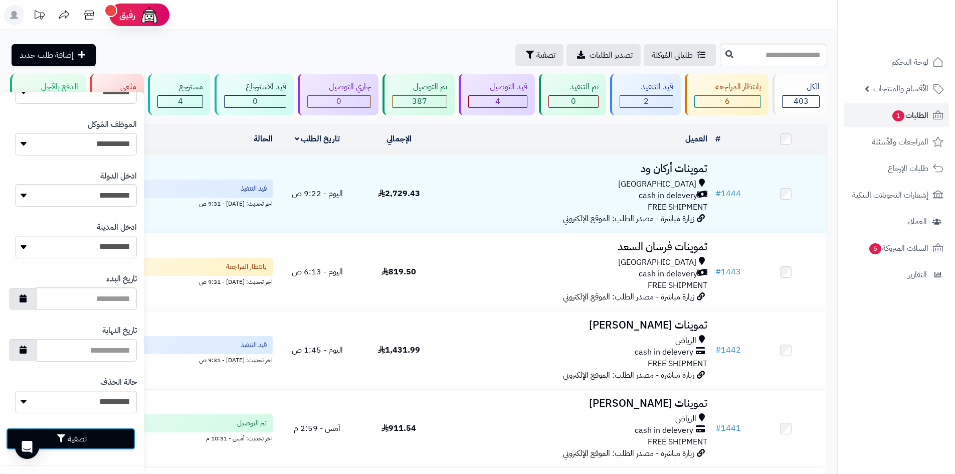
click at [105, 444] on button "تصفية" at bounding box center [70, 439] width 129 height 22
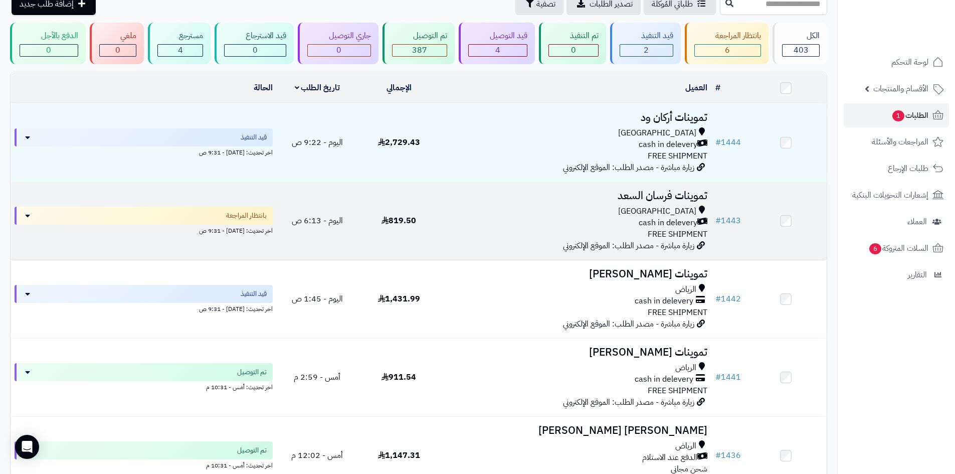
scroll to position [50, 0]
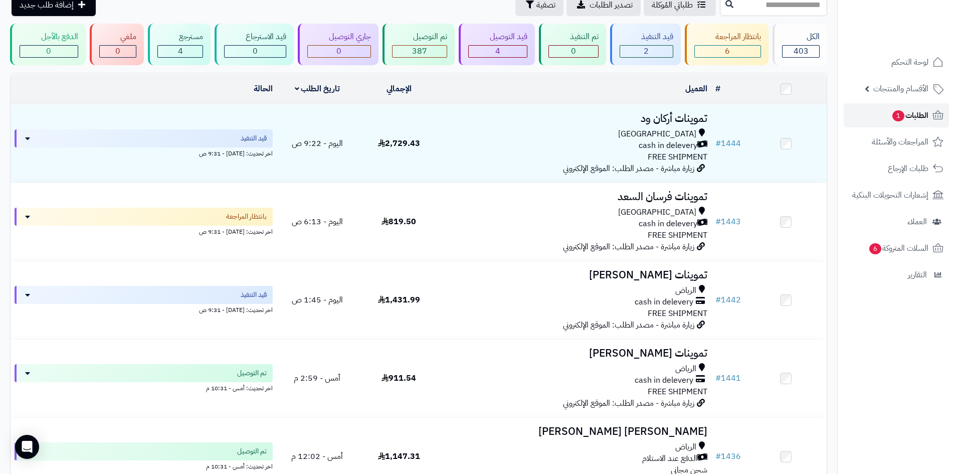
click at [869, 117] on link "الطلبات 1" at bounding box center [896, 115] width 105 height 24
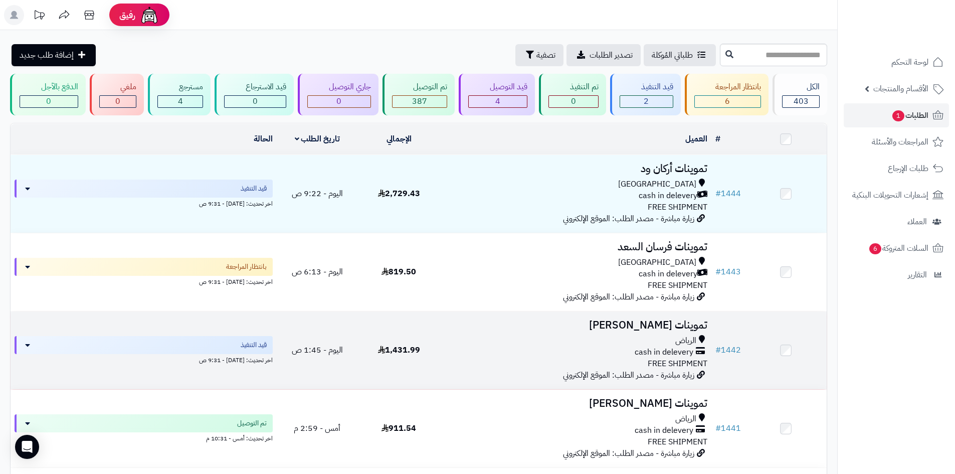
click at [550, 335] on div "الرياض" at bounding box center [576, 341] width 264 height 12
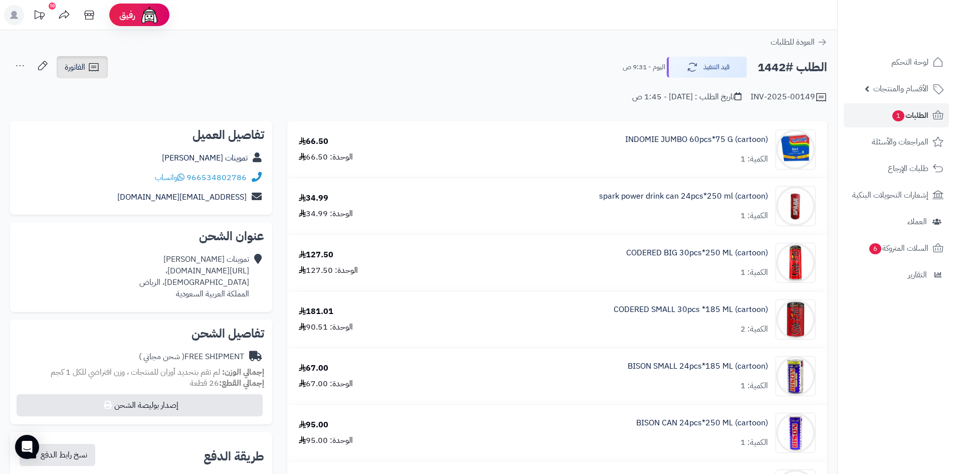
click at [93, 67] on icon at bounding box center [94, 67] width 12 height 12
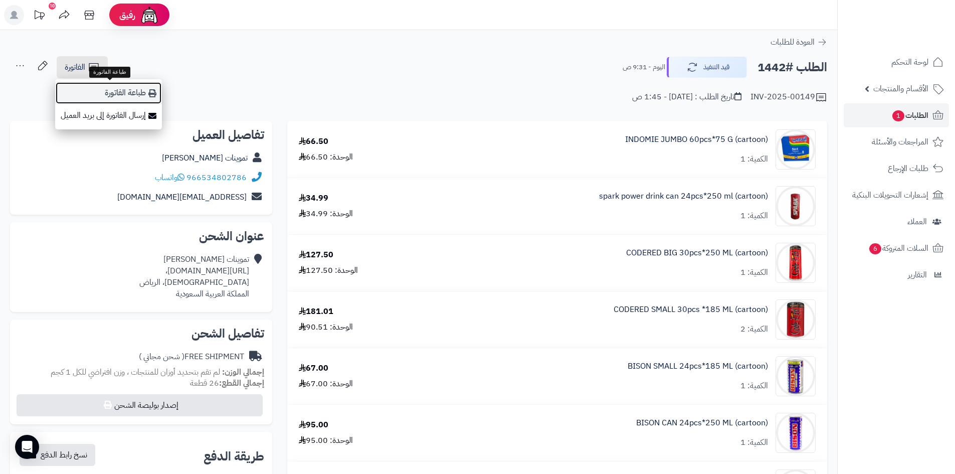
click at [124, 85] on link "طباعة الفاتورة" at bounding box center [108, 93] width 107 height 23
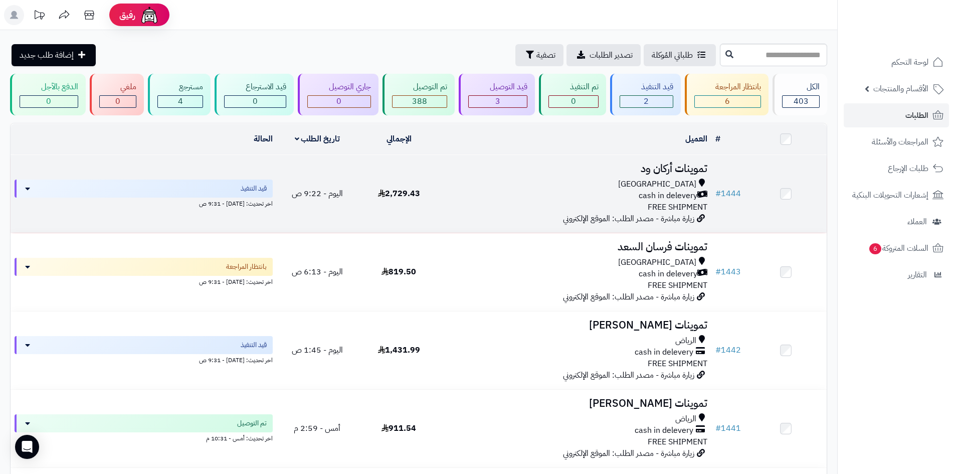
click at [495, 202] on div "[GEOGRAPHIC_DATA] cash in delevery FREE SHIPMENT" at bounding box center [576, 195] width 264 height 35
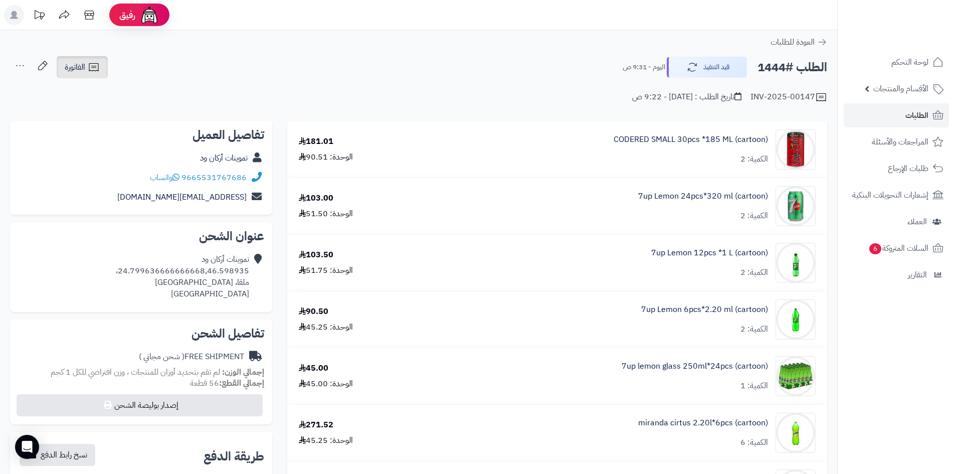
click at [104, 74] on link "الفاتورة" at bounding box center [82, 67] width 51 height 22
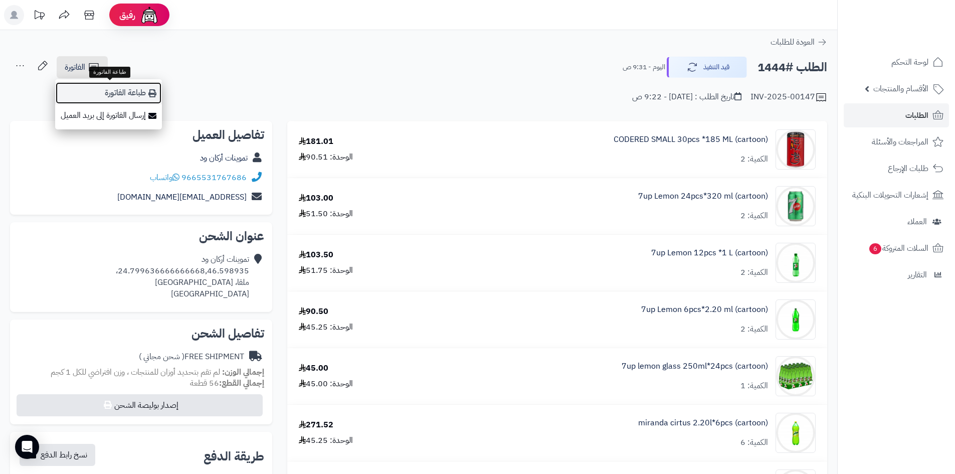
click at [135, 86] on link "طباعة الفاتورة" at bounding box center [108, 93] width 107 height 23
